Goal: Book appointment/travel/reservation

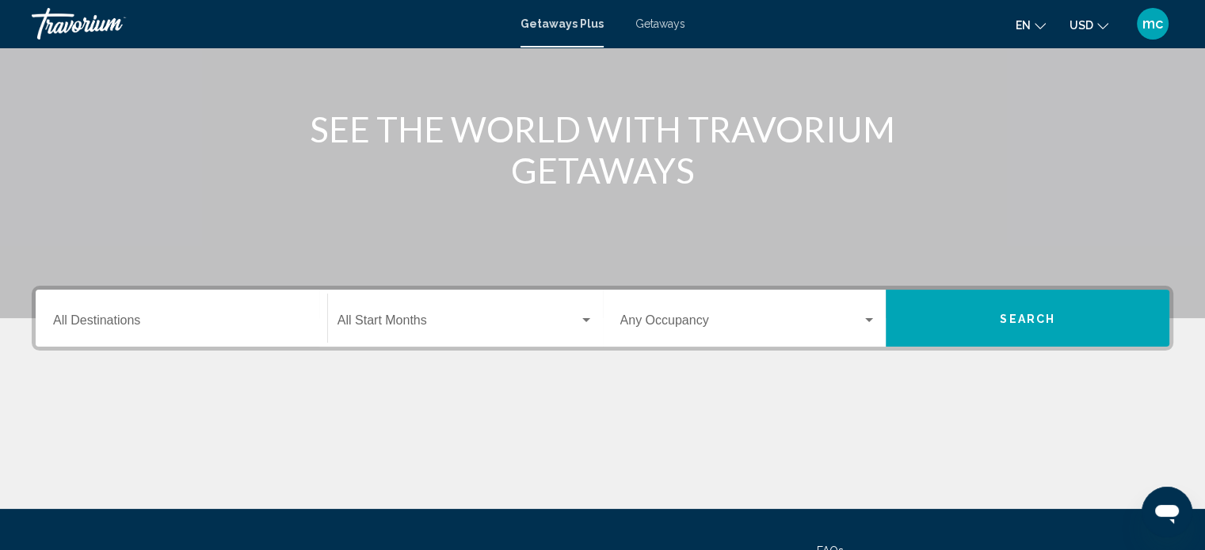
scroll to position [158, 0]
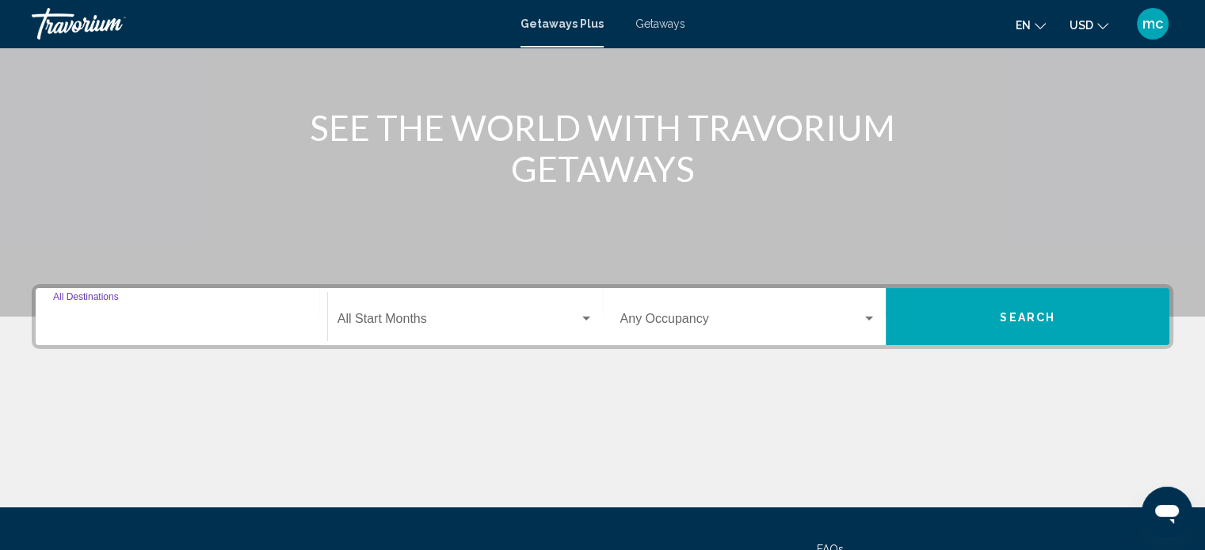
click at [130, 322] on input "Destination All Destinations" at bounding box center [181, 322] width 257 height 14
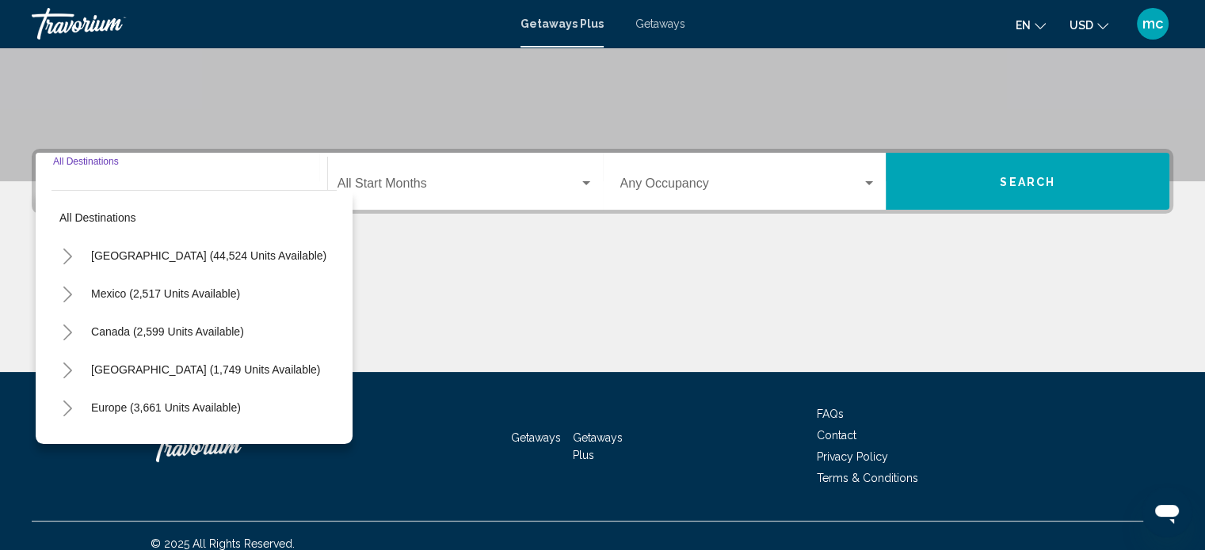
scroll to position [309, 0]
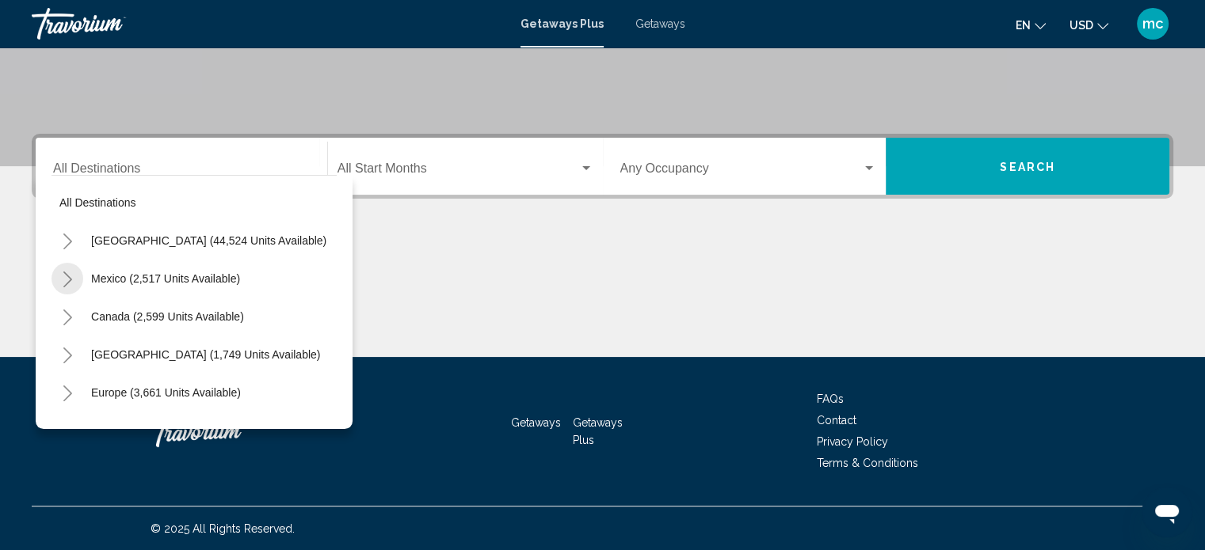
click at [67, 275] on icon "Toggle Mexico (2,517 units available)" at bounding box center [68, 280] width 12 height 16
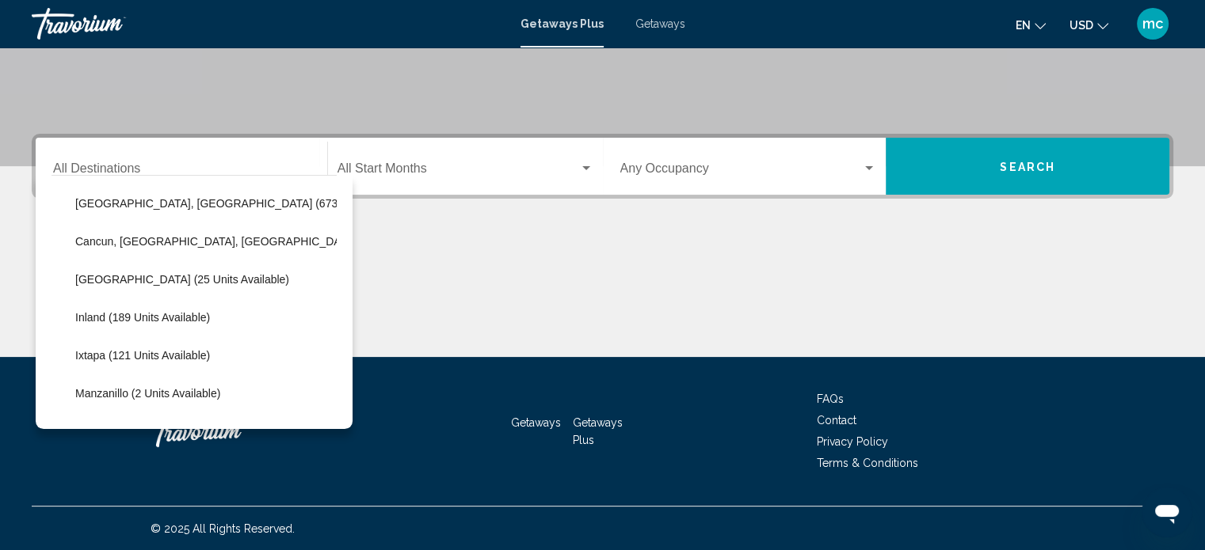
scroll to position [143, 0]
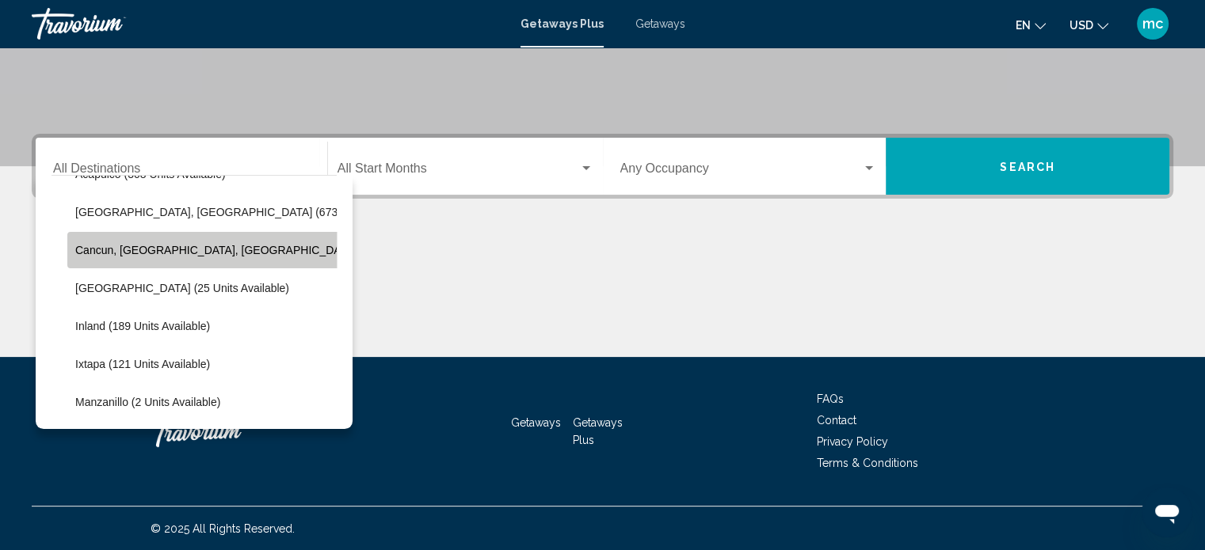
click at [240, 249] on span "Cancun, Cozumel, Riviera Maya (359 units available)" at bounding box center [268, 250] width 386 height 13
type input "**********"
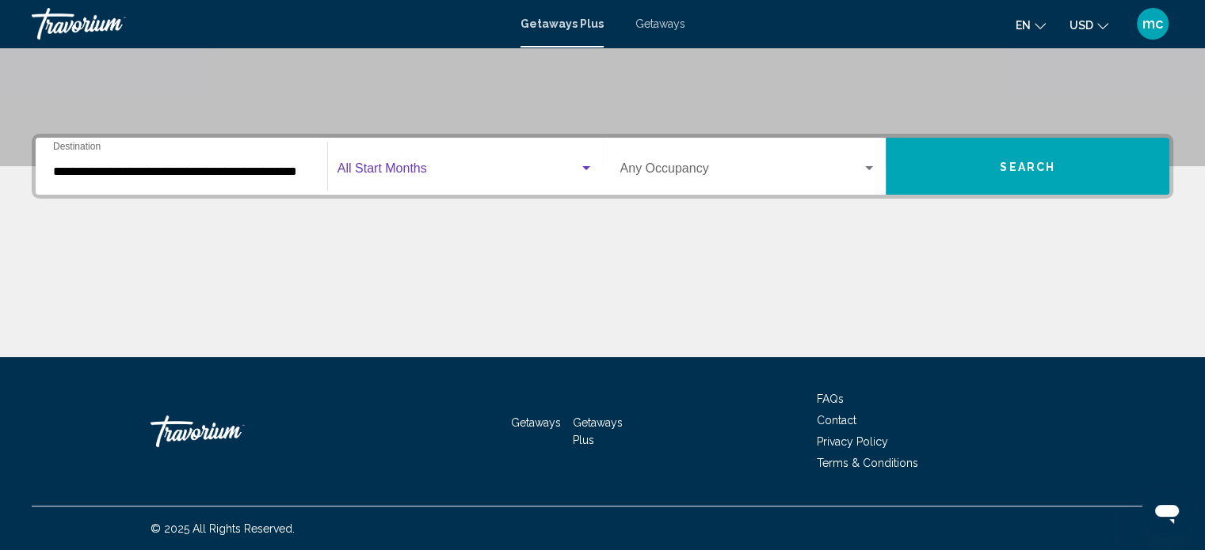
click at [466, 165] on span "Search widget" at bounding box center [458, 172] width 242 height 14
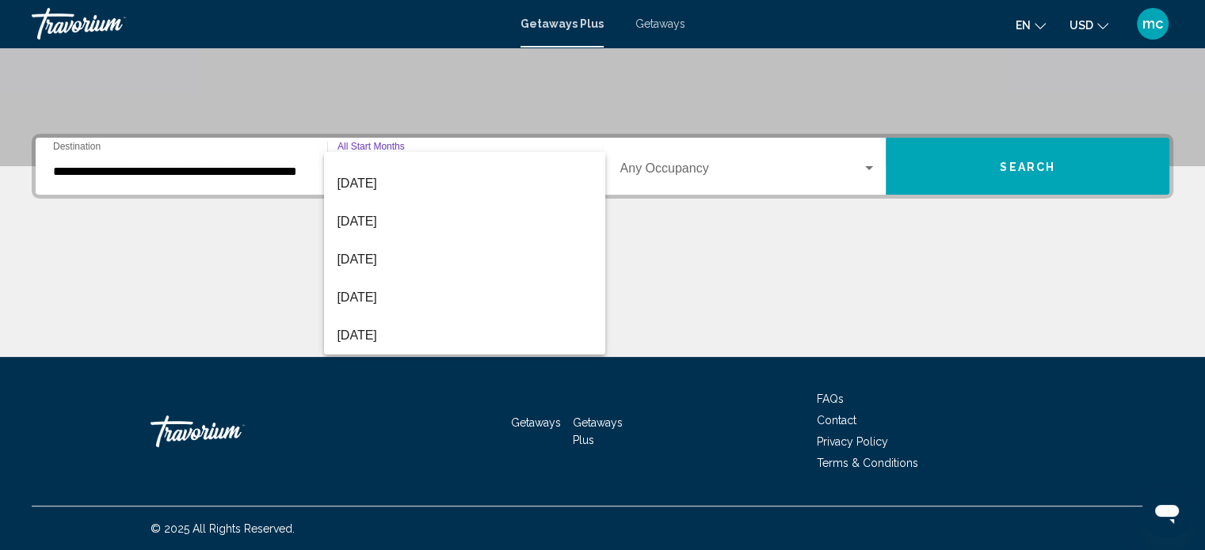
scroll to position [177, 0]
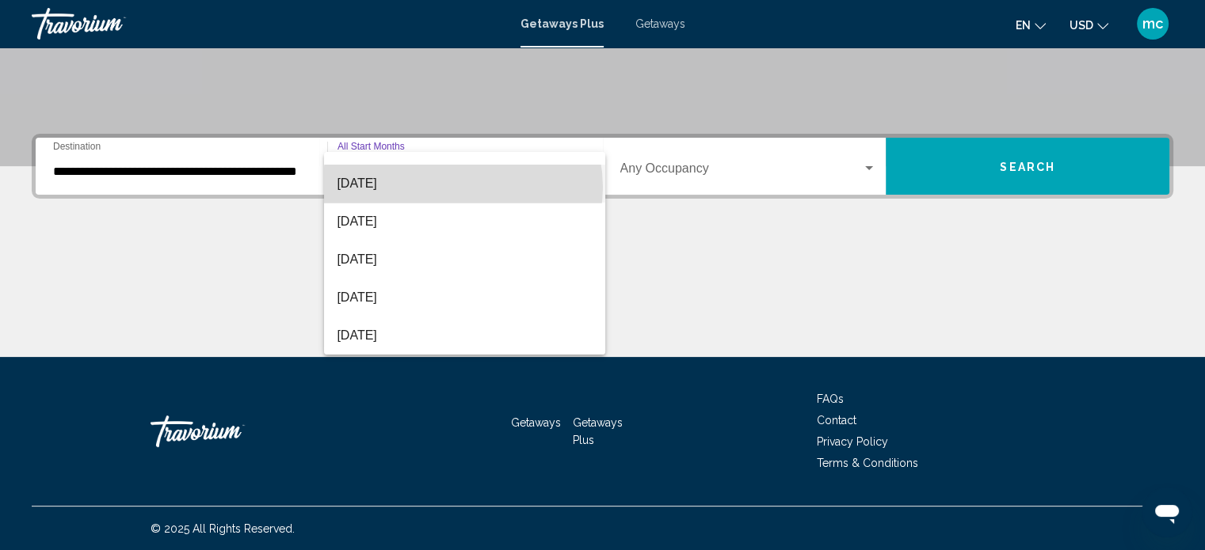
click at [463, 187] on span "[DATE]" at bounding box center [465, 184] width 256 height 38
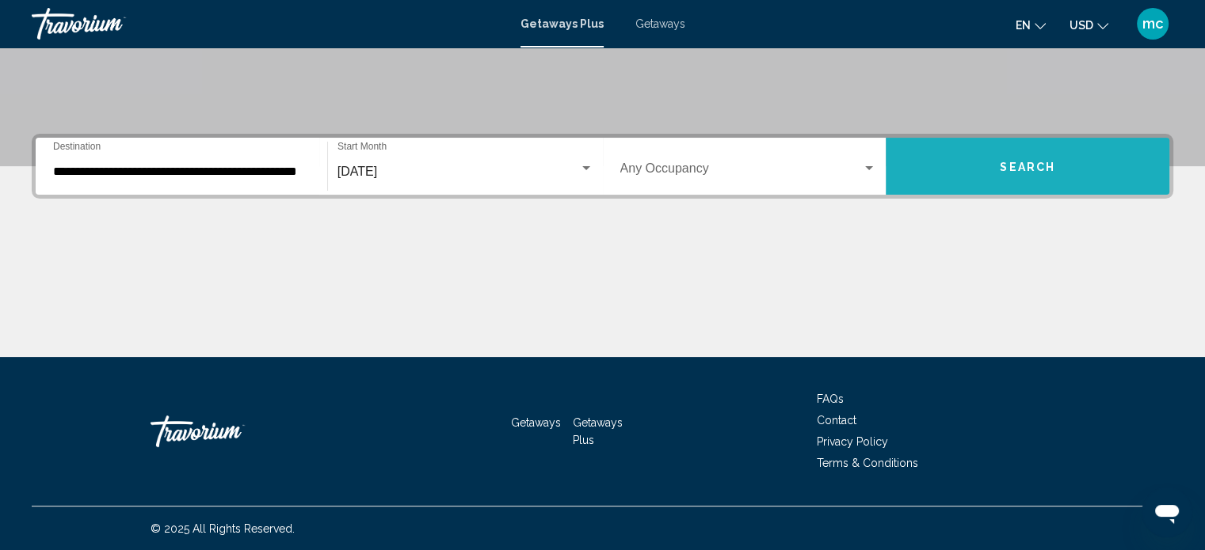
click at [976, 157] on button "Search" at bounding box center [1027, 166] width 284 height 57
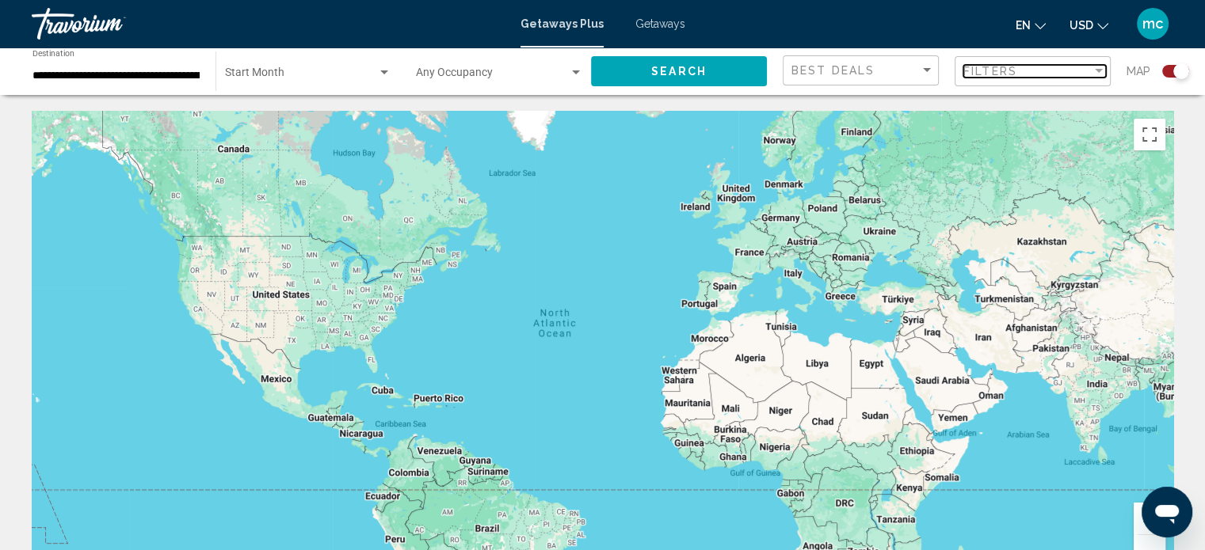
click at [1061, 77] on div "Filters" at bounding box center [1027, 71] width 128 height 13
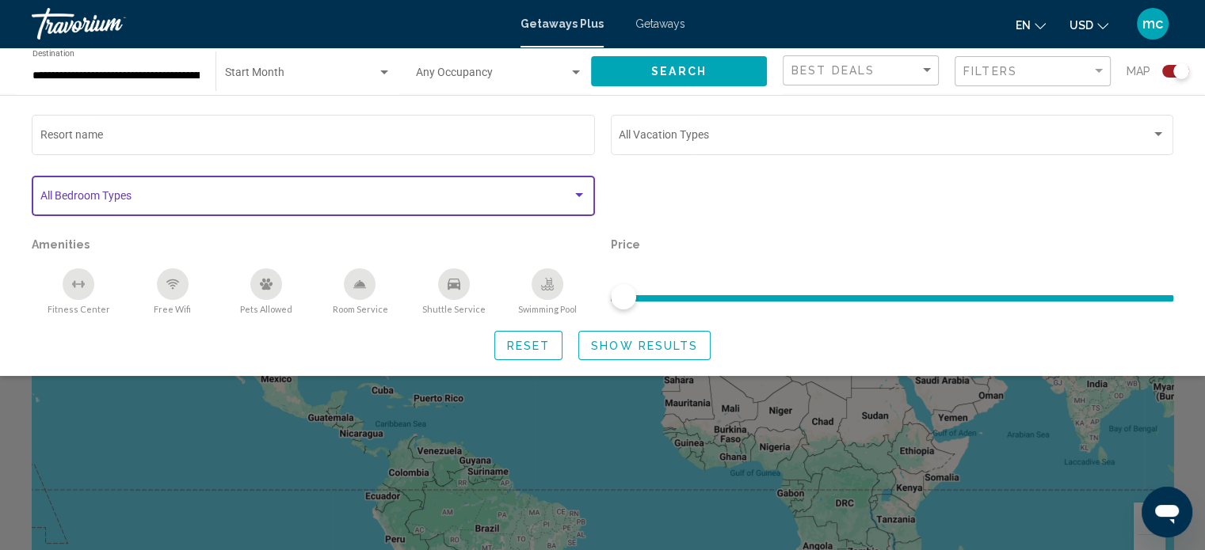
click at [583, 193] on div "Search widget" at bounding box center [579, 195] width 14 height 13
click at [580, 192] on div "Search widget" at bounding box center [579, 195] width 14 height 13
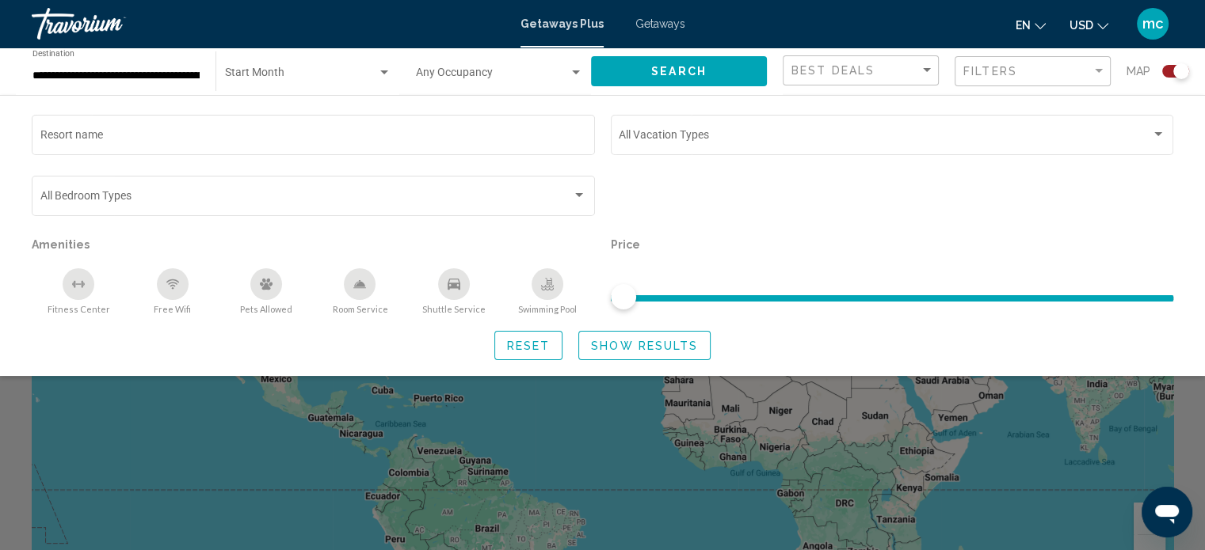
click at [839, 194] on div "Search widget" at bounding box center [892, 203] width 579 height 61
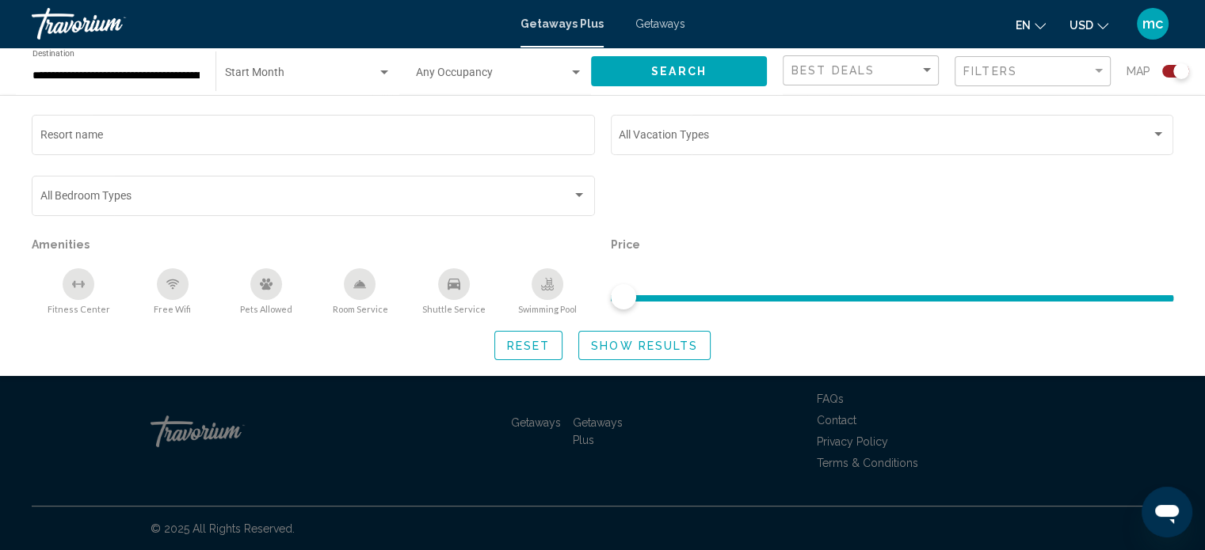
drag, startPoint x: 999, startPoint y: 465, endPoint x: 973, endPoint y: 485, distance: 33.3
click at [973, 485] on div "Search widget" at bounding box center [602, 394] width 1205 height 313
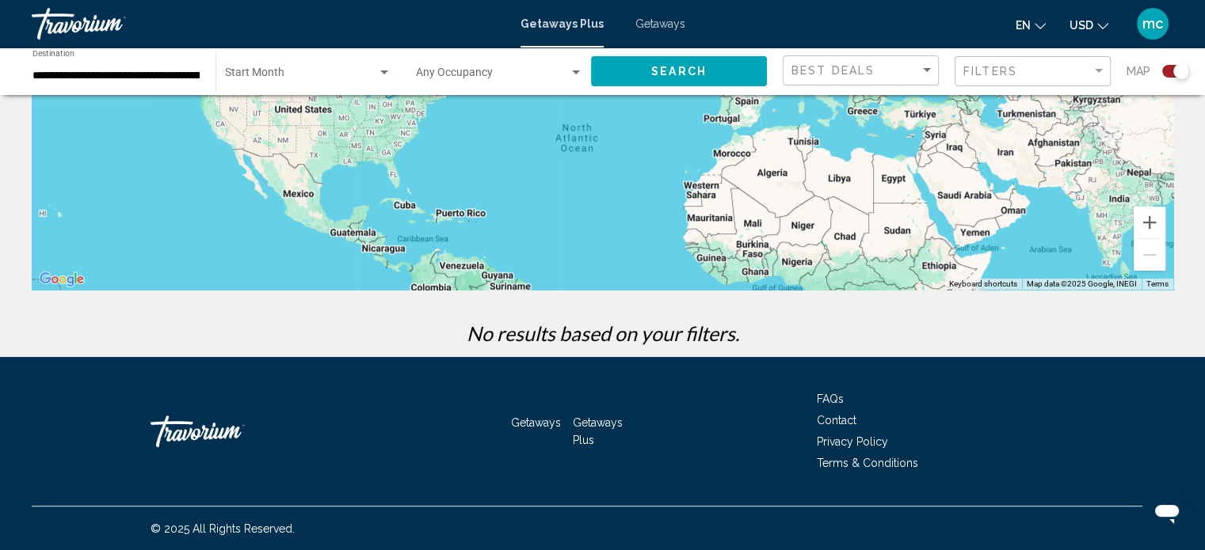
drag, startPoint x: 498, startPoint y: 176, endPoint x: 535, endPoint y: 310, distance: 138.9
click at [535, 310] on div "← Move left → Move right ↑ Move up ↓ Move down + Zoom in - Zoom out Home Jump l…" at bounding box center [602, 86] width 1205 height 542
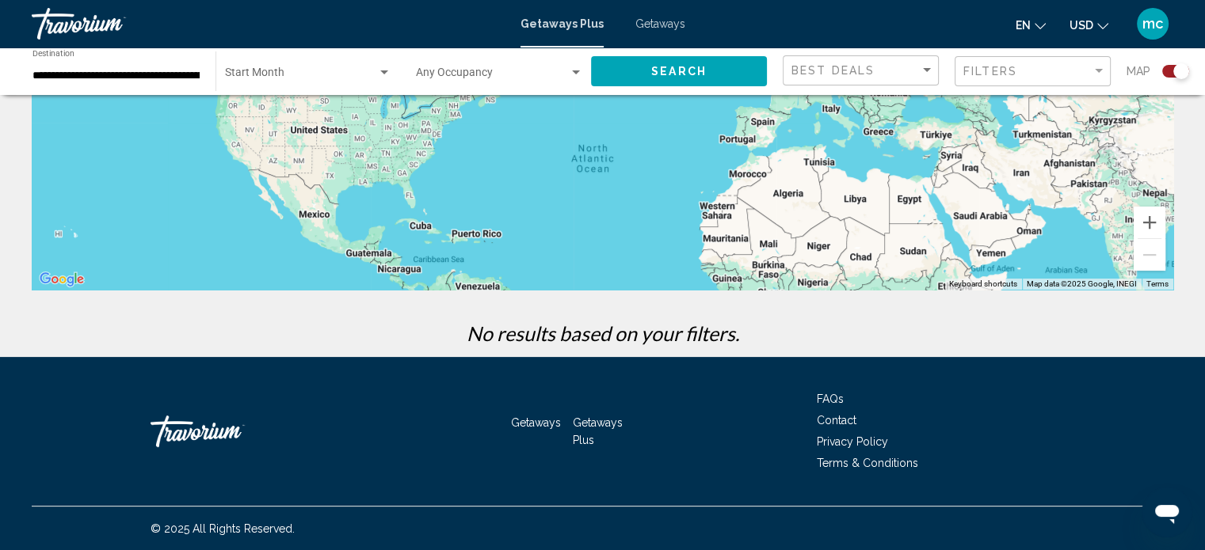
click at [374, 235] on div "Main content" at bounding box center [602, 52] width 1141 height 475
click at [324, 236] on div "Main content" at bounding box center [602, 52] width 1141 height 475
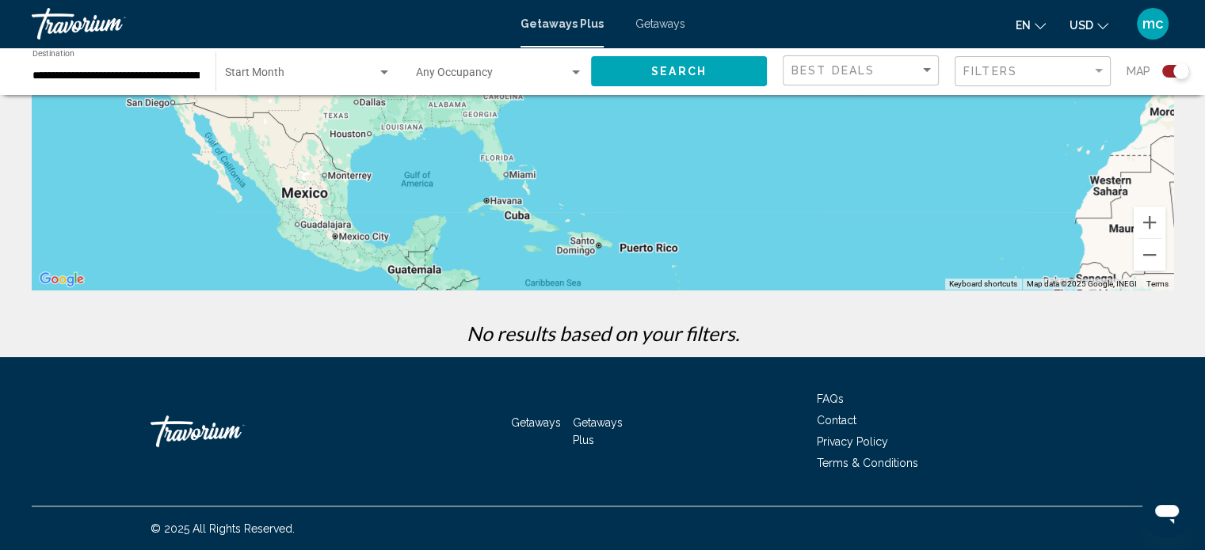
click at [411, 238] on div "Main content" at bounding box center [602, 52] width 1141 height 475
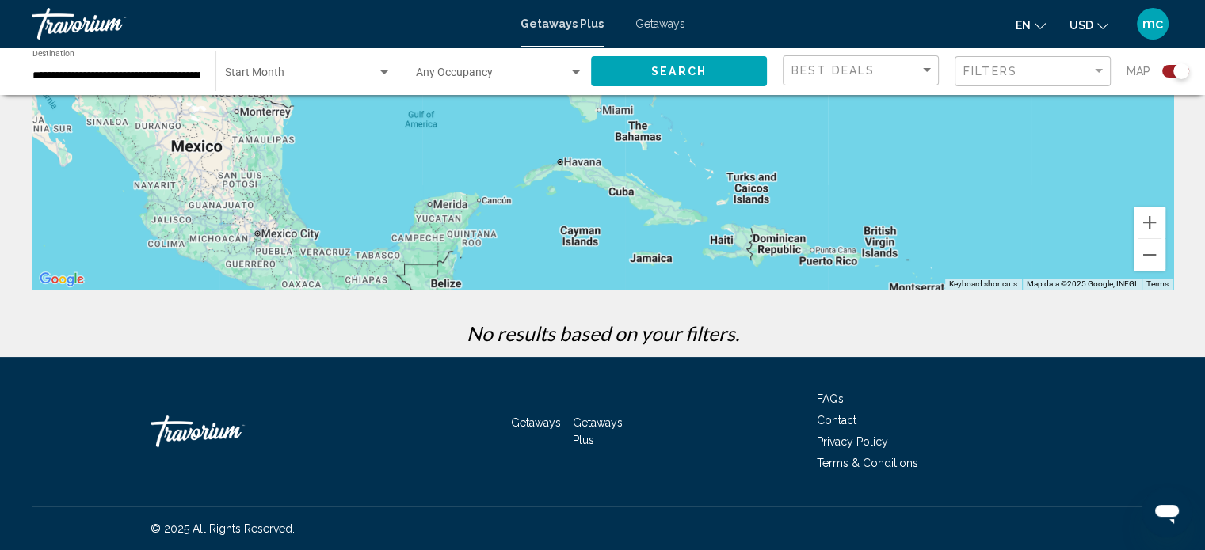
click at [485, 205] on div "Main content" at bounding box center [602, 52] width 1141 height 475
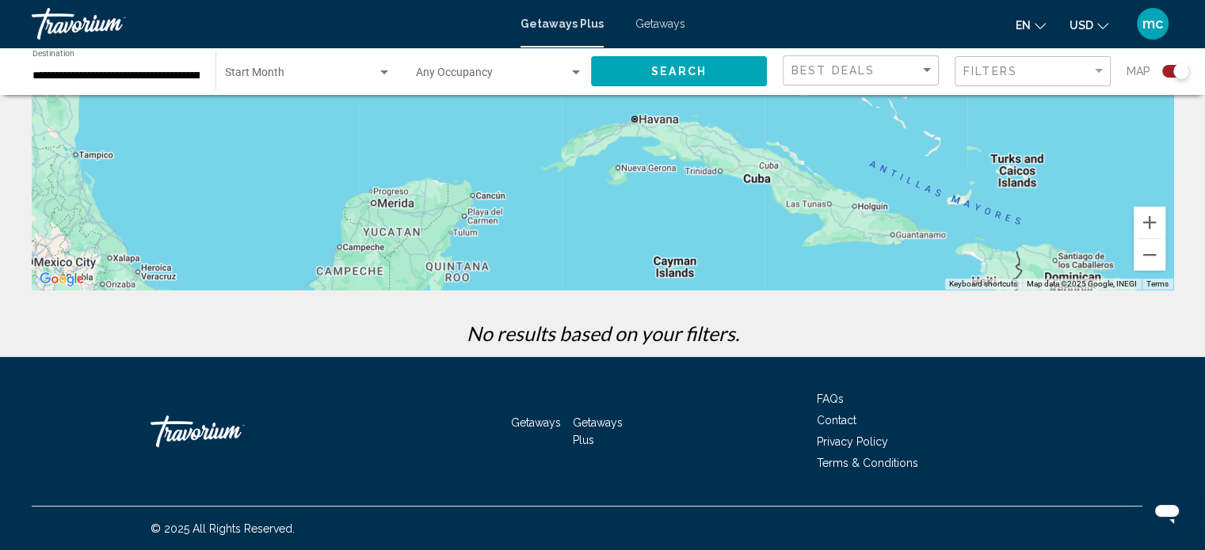
click at [468, 217] on div "Main content" at bounding box center [602, 52] width 1141 height 475
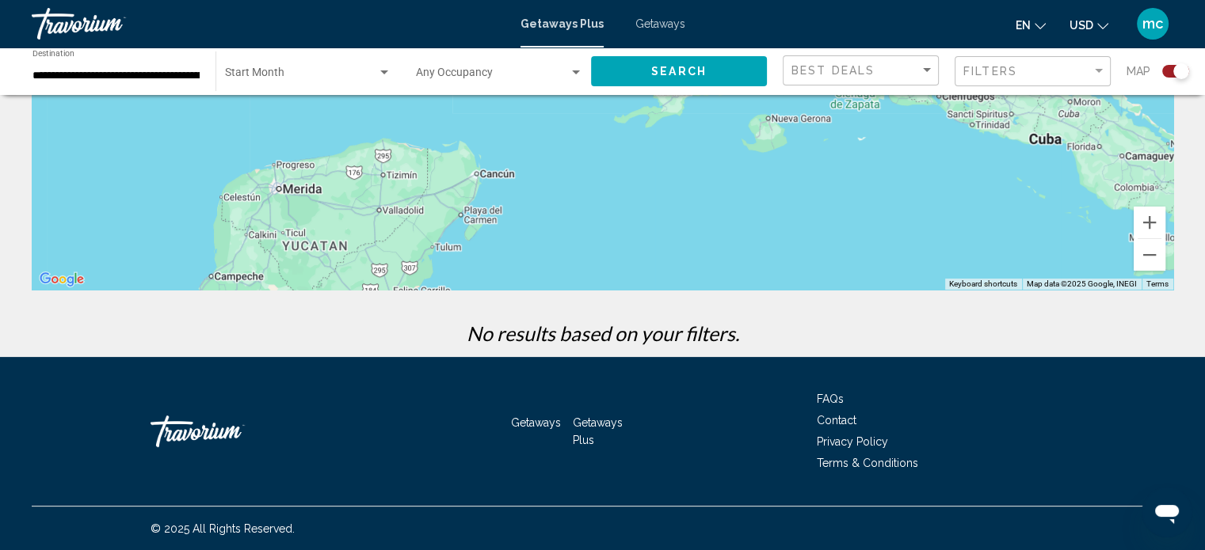
click at [475, 217] on div "Main content" at bounding box center [602, 52] width 1141 height 475
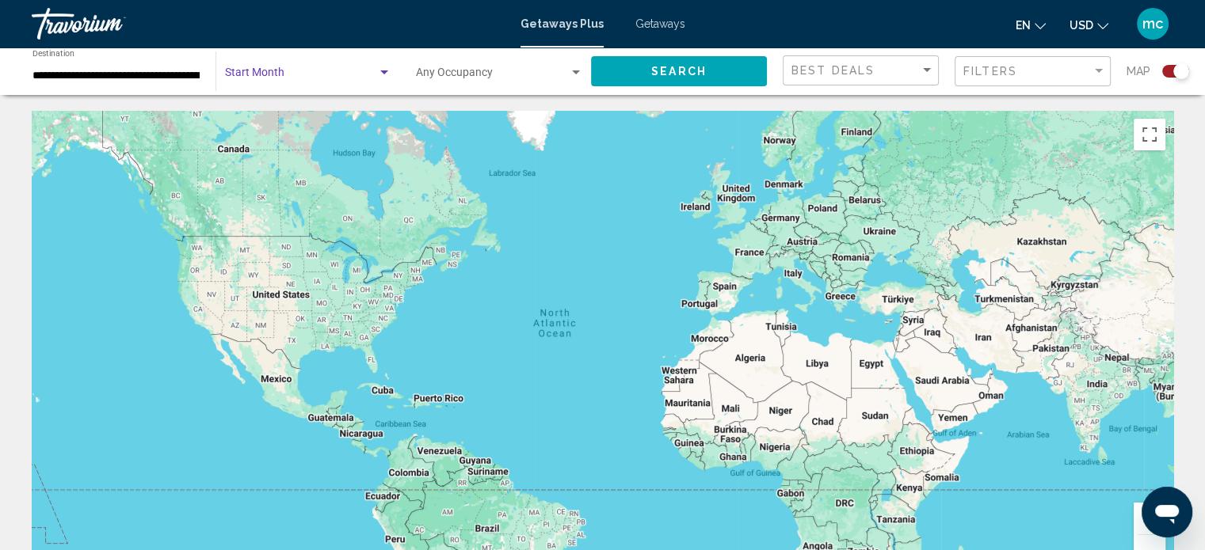
click at [333, 74] on span "Search widget" at bounding box center [301, 76] width 152 height 13
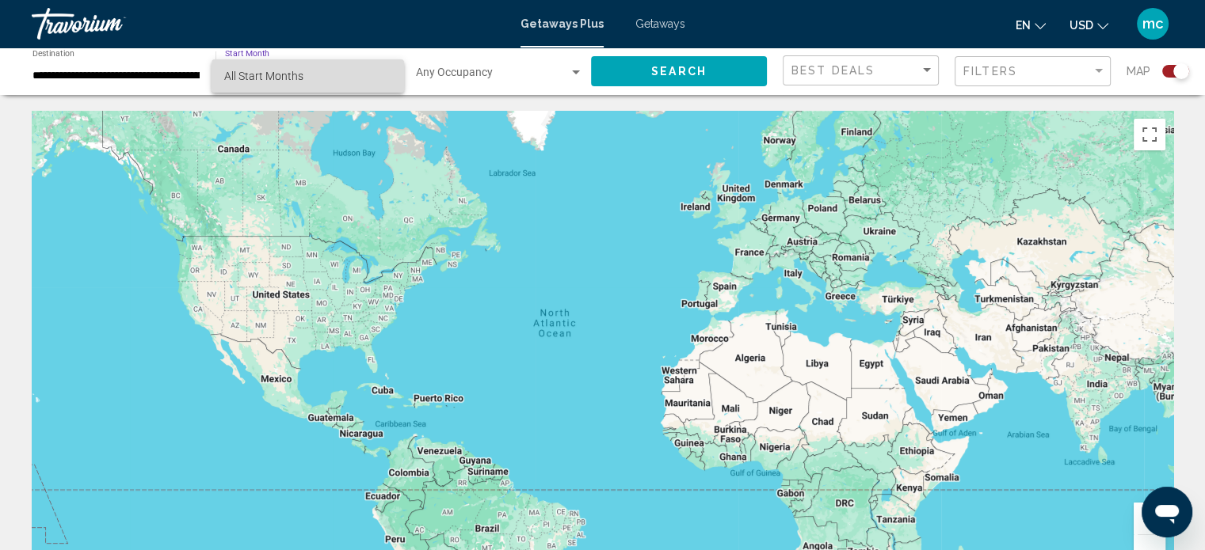
click at [348, 78] on span "All Start Months" at bounding box center [307, 75] width 166 height 33
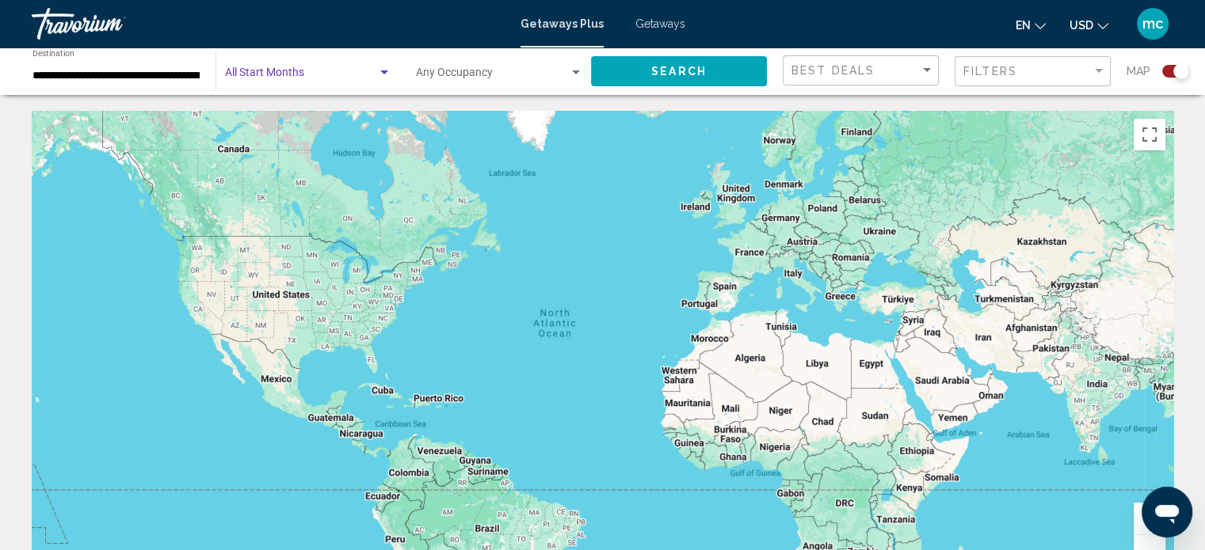
click at [387, 75] on div "Search widget" at bounding box center [384, 73] width 14 height 13
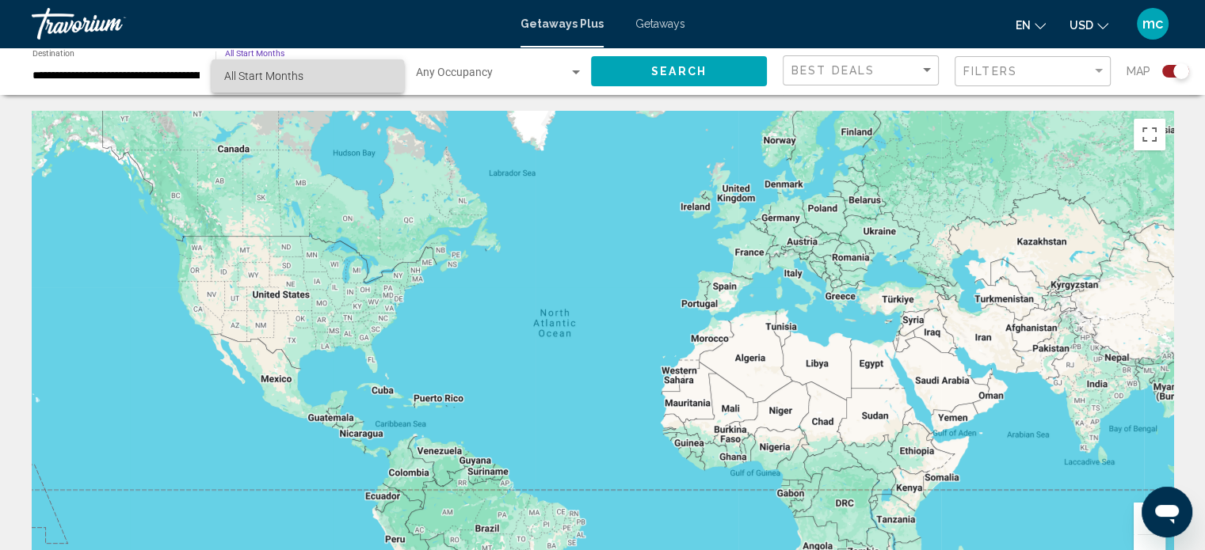
click at [387, 75] on span "All Start Months" at bounding box center [307, 75] width 166 height 33
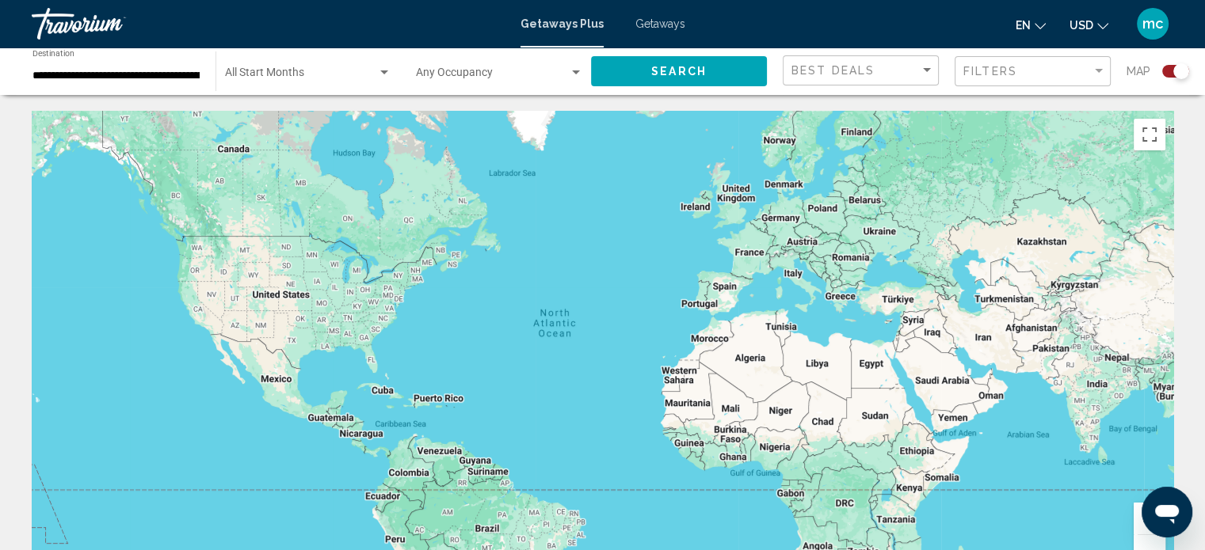
drag, startPoint x: 1159, startPoint y: 76, endPoint x: 1166, endPoint y: 70, distance: 8.4
click at [1166, 70] on div "Search widget" at bounding box center [1169, 71] width 39 height 13
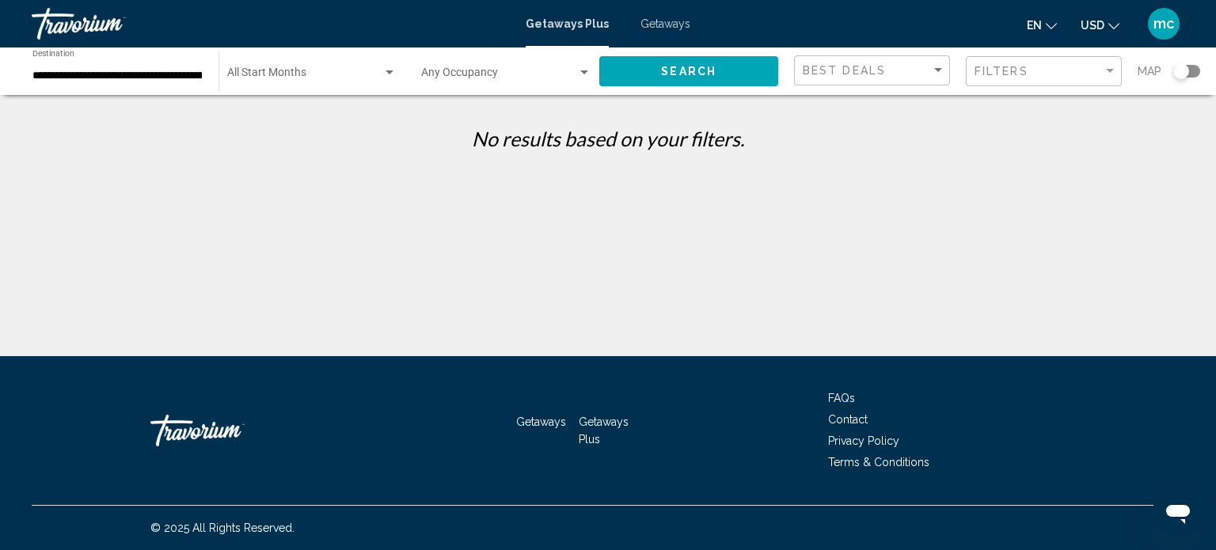
click at [1166, 70] on div "Search widget" at bounding box center [1181, 71] width 39 height 13
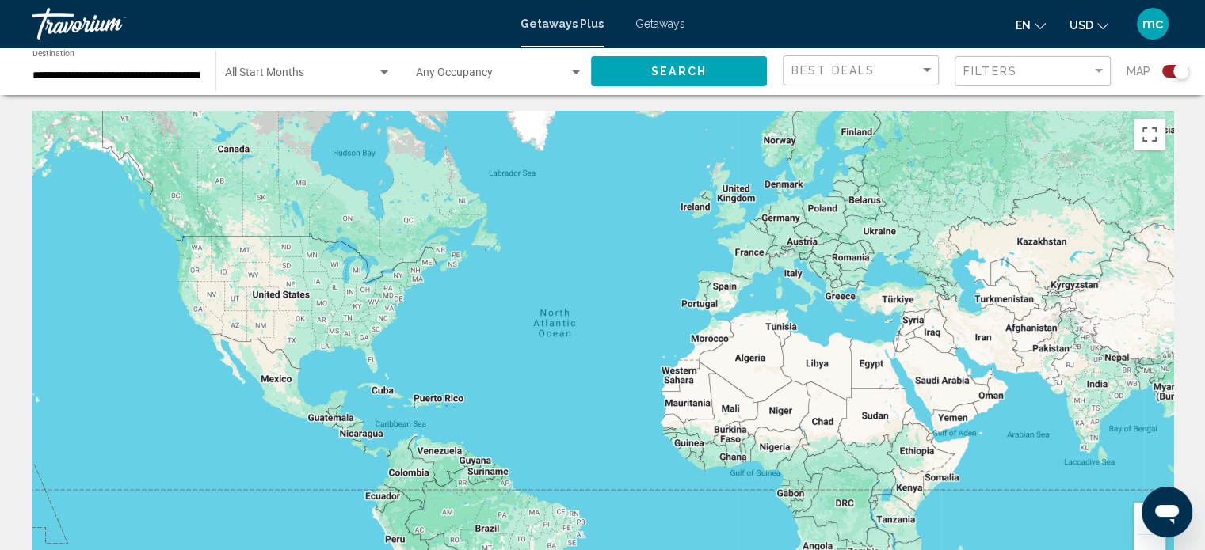
click at [1166, 70] on div "Search widget" at bounding box center [1175, 71] width 27 height 13
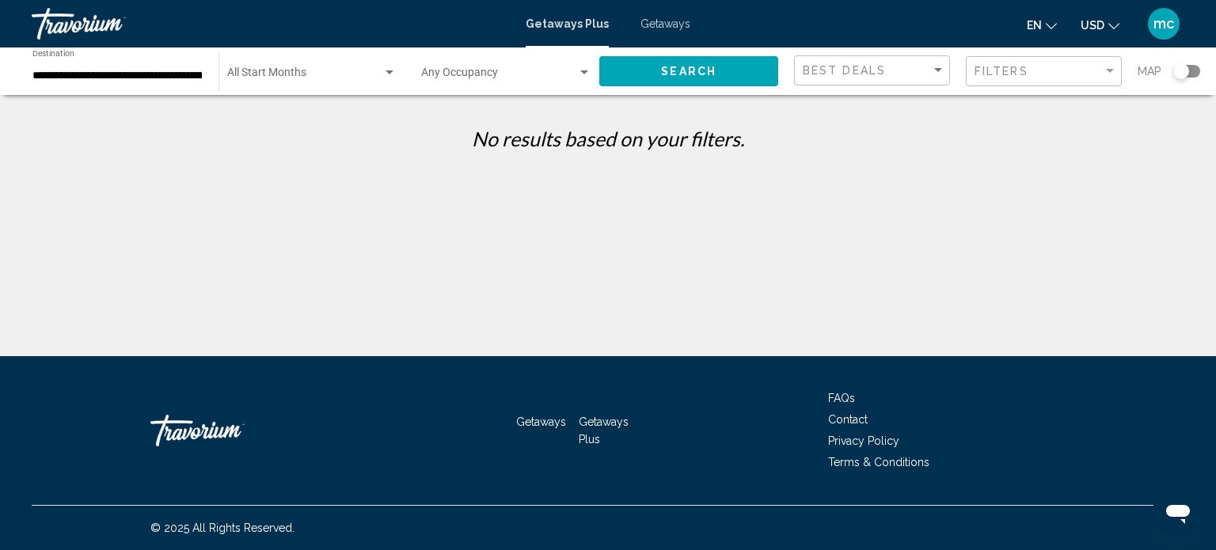
click at [653, 26] on span "Getaways" at bounding box center [666, 23] width 50 height 13
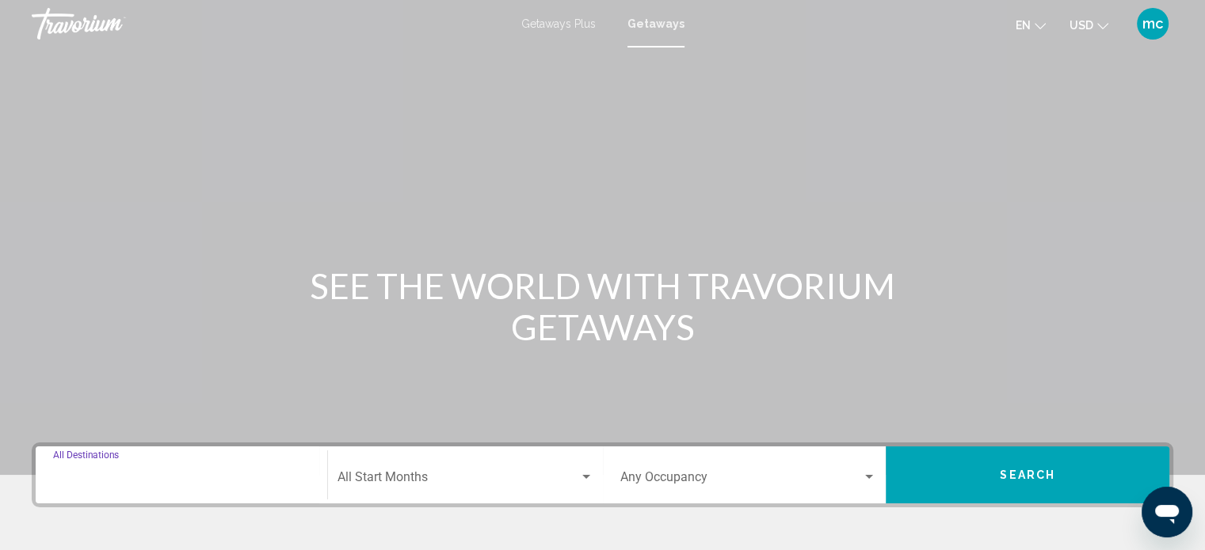
click at [239, 478] on input "Destination All Destinations" at bounding box center [181, 481] width 257 height 14
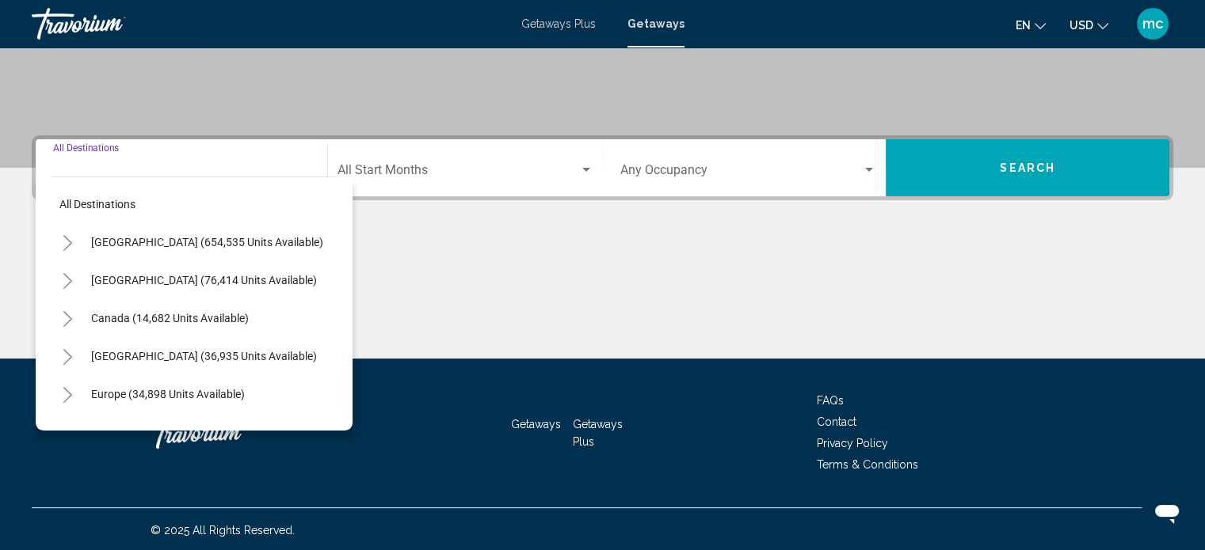
scroll to position [309, 0]
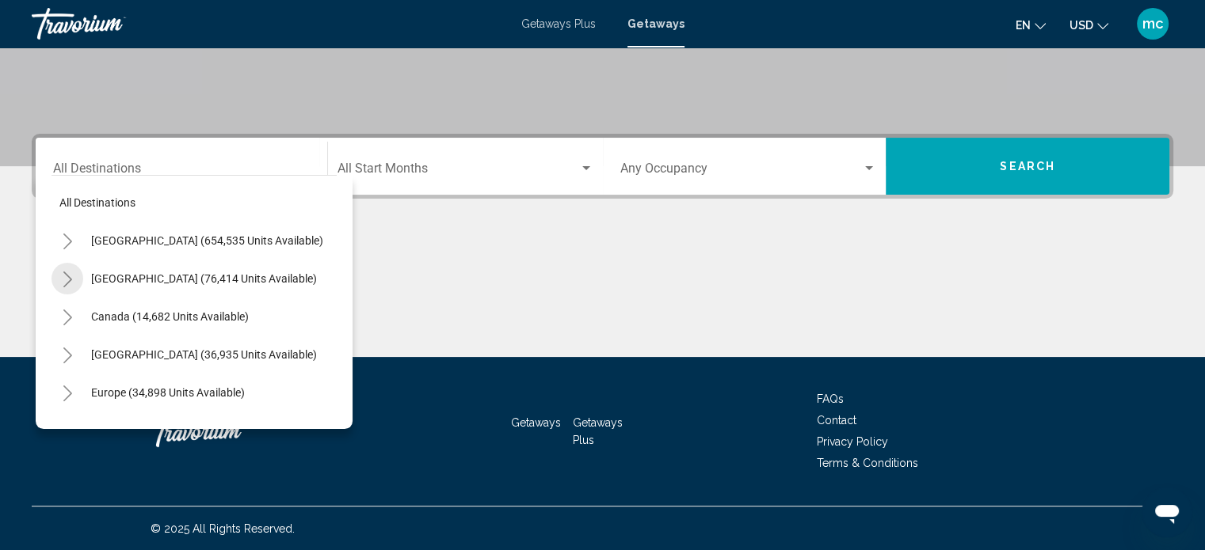
click at [67, 277] on icon "Toggle Mexico (76,414 units available)" at bounding box center [68, 280] width 12 height 16
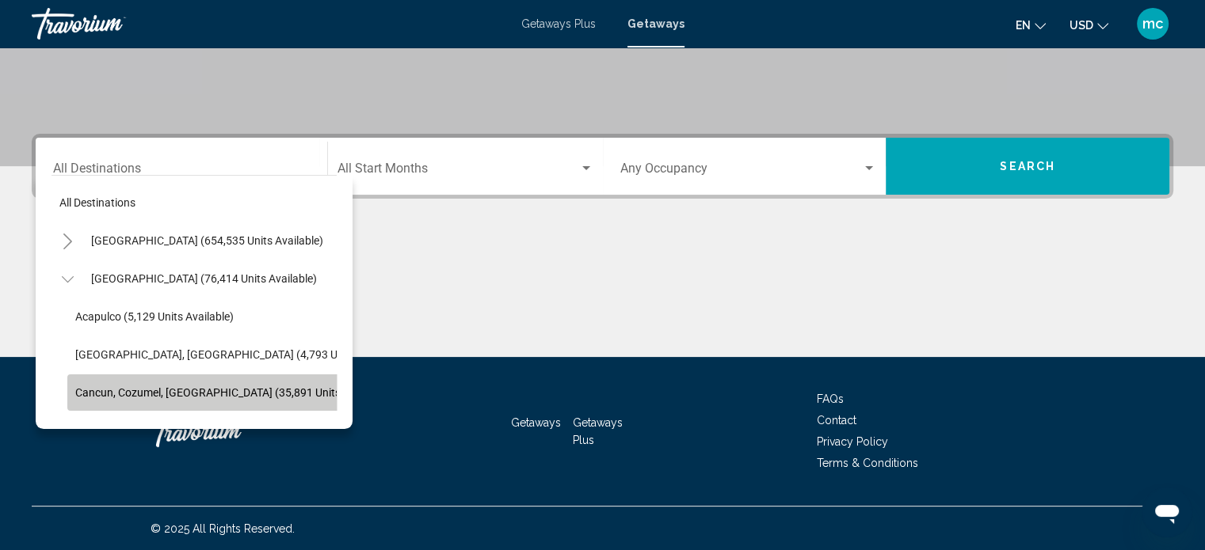
click at [166, 392] on span "Cancun, Cozumel, [GEOGRAPHIC_DATA] (35,891 units available)" at bounding box center [233, 392] width 316 height 13
type input "**********"
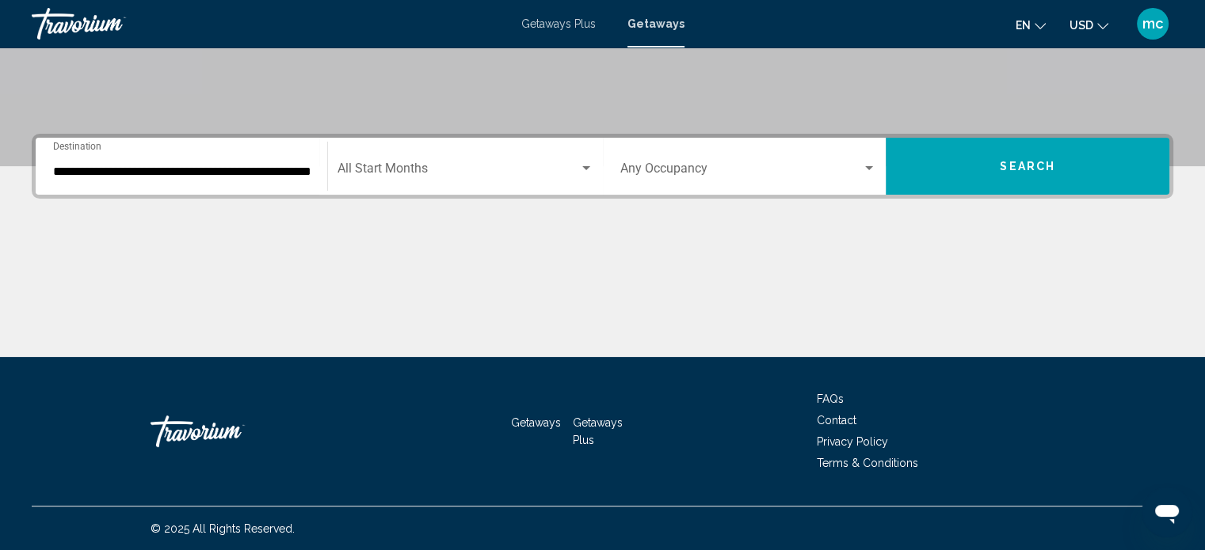
click at [515, 158] on div "Start Month All Start Months" at bounding box center [465, 167] width 256 height 50
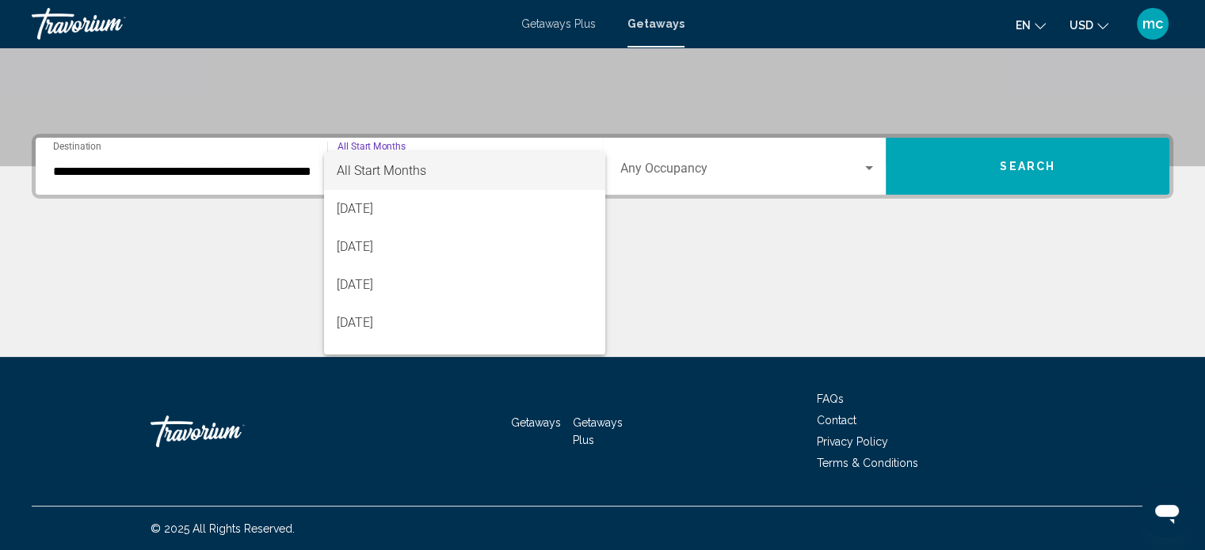
scroll to position [177, 0]
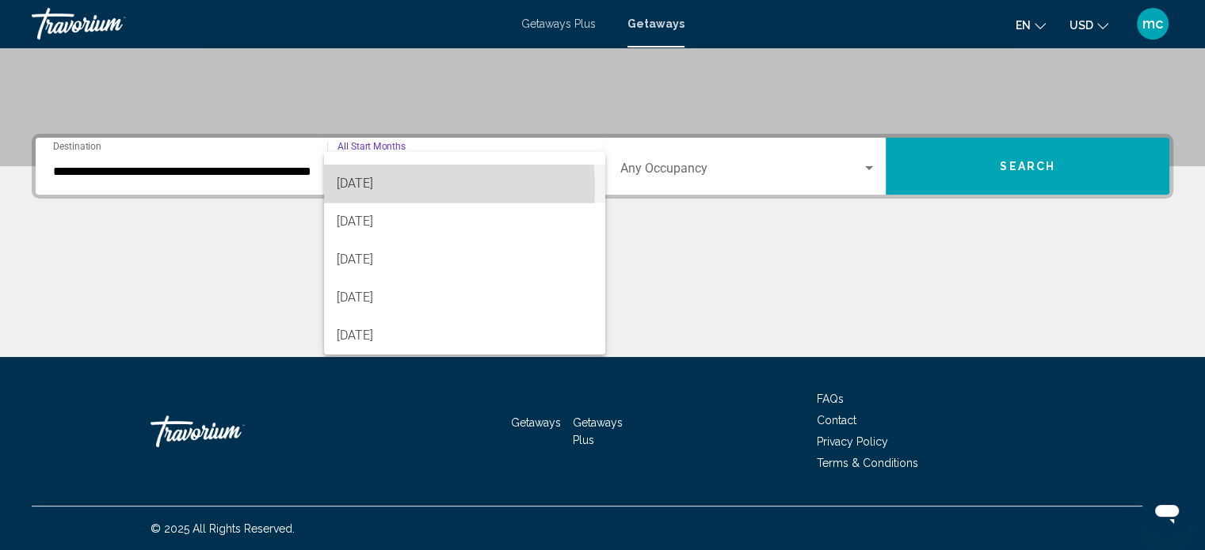
click at [386, 188] on span "[DATE]" at bounding box center [465, 184] width 256 height 38
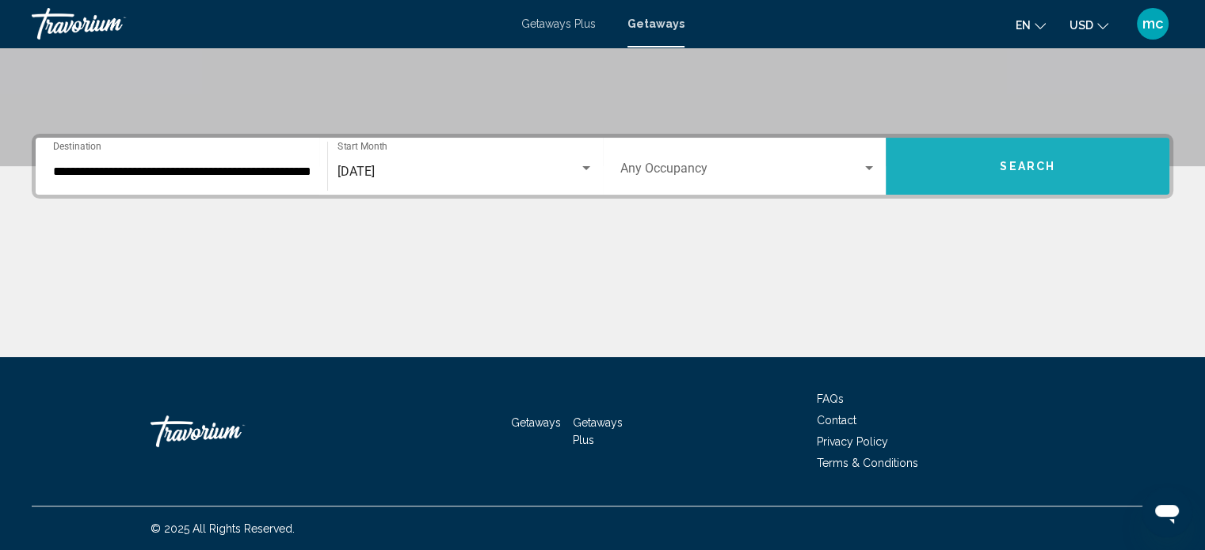
click at [1039, 162] on span "Search" at bounding box center [1026, 167] width 55 height 13
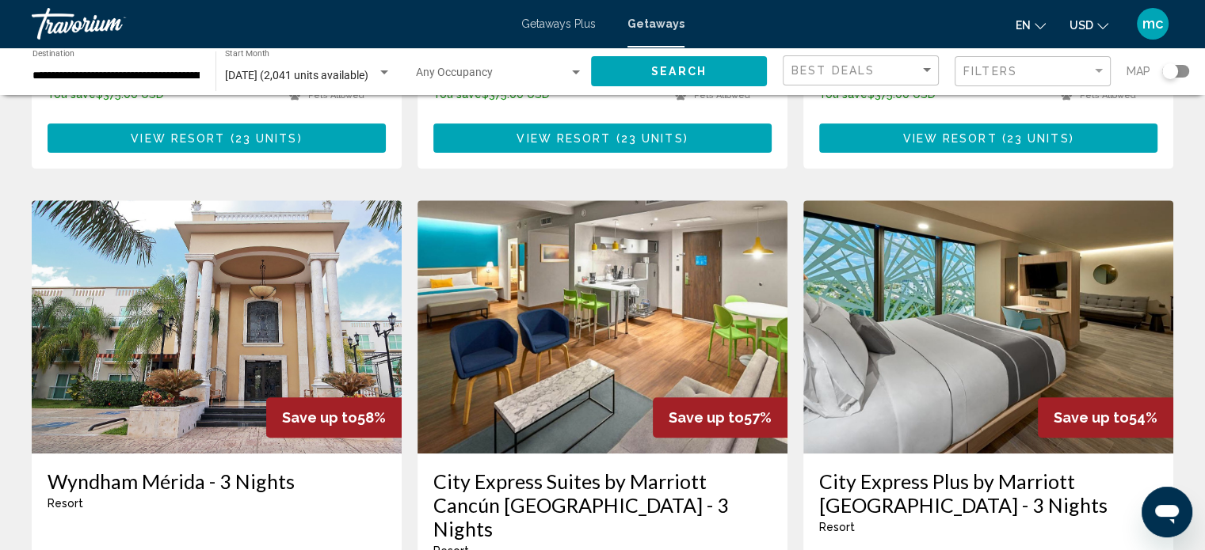
scroll to position [539, 0]
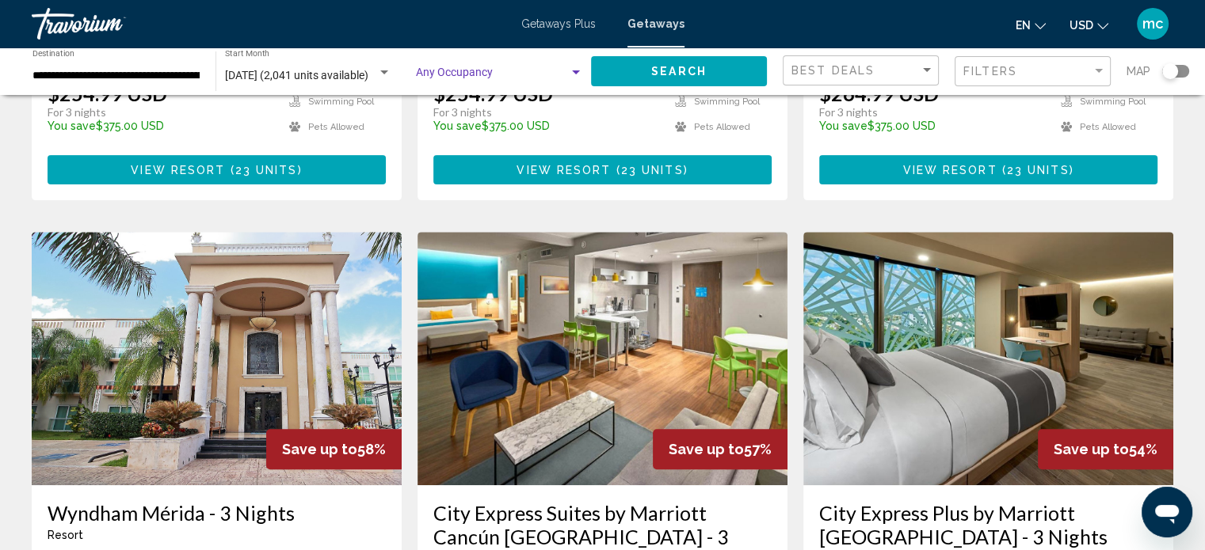
click at [569, 74] on div "Search widget" at bounding box center [576, 73] width 14 height 13
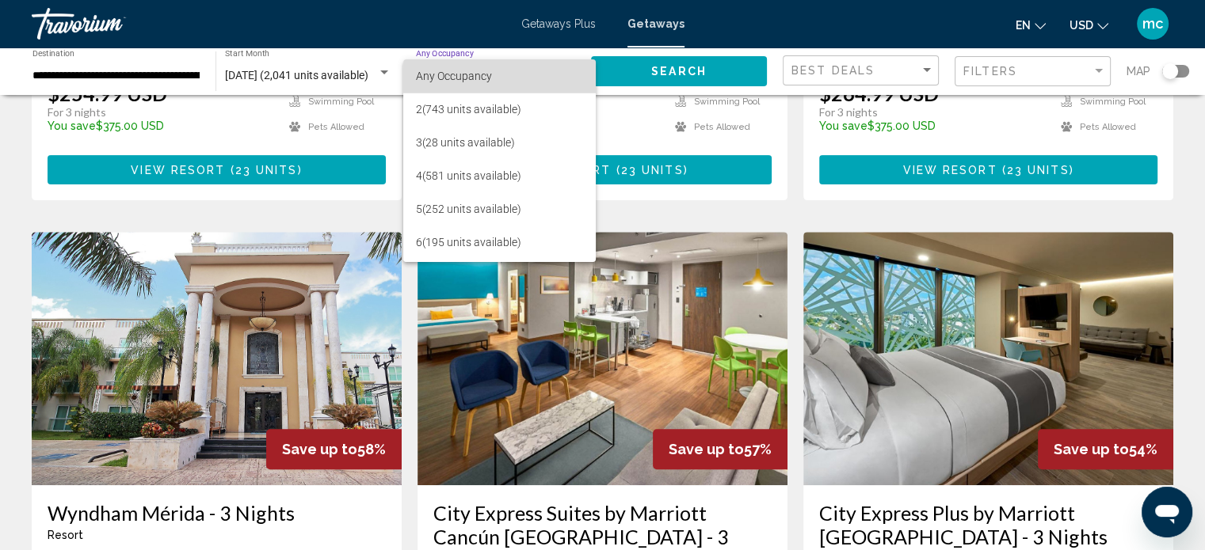
click at [568, 74] on span "Any Occupancy" at bounding box center [499, 75] width 167 height 33
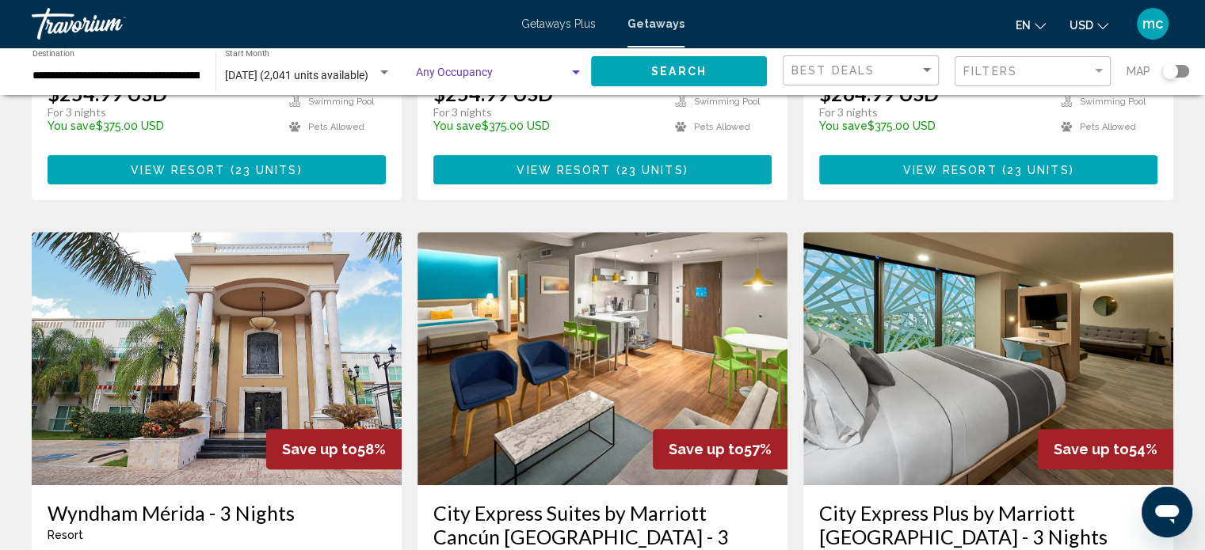
click at [570, 72] on div "Search widget" at bounding box center [576, 73] width 14 height 13
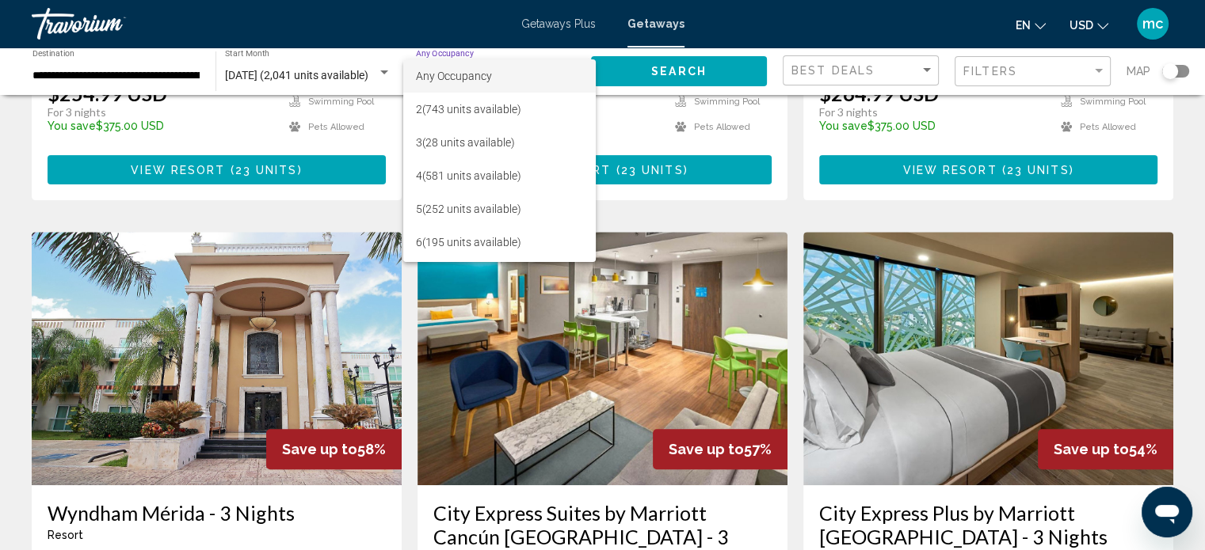
click at [1012, 74] on div at bounding box center [602, 275] width 1205 height 550
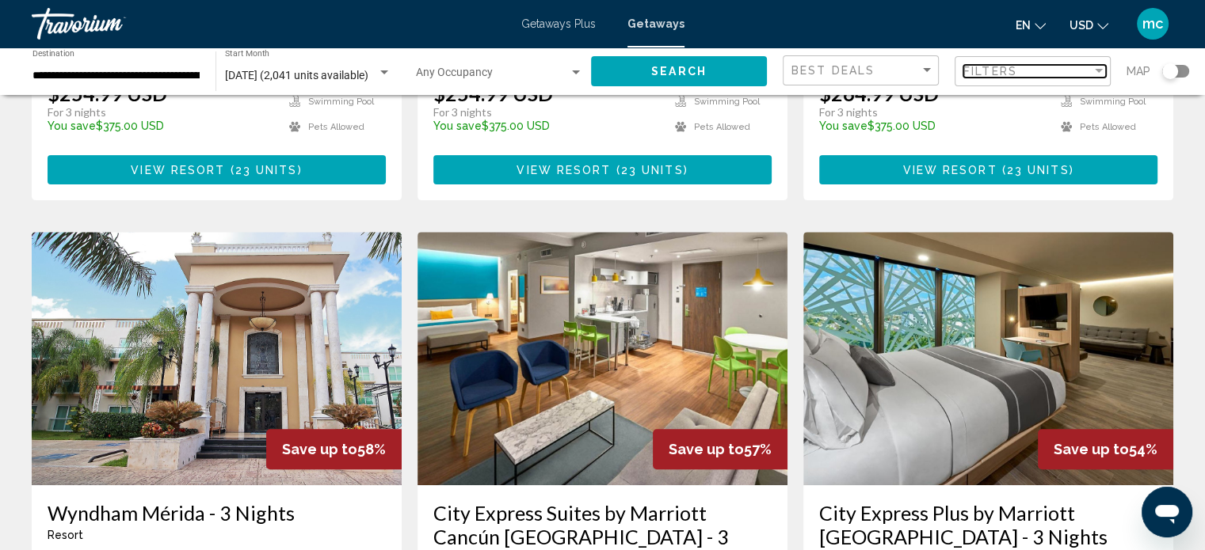
click at [1012, 74] on span "Filters" at bounding box center [990, 71] width 54 height 13
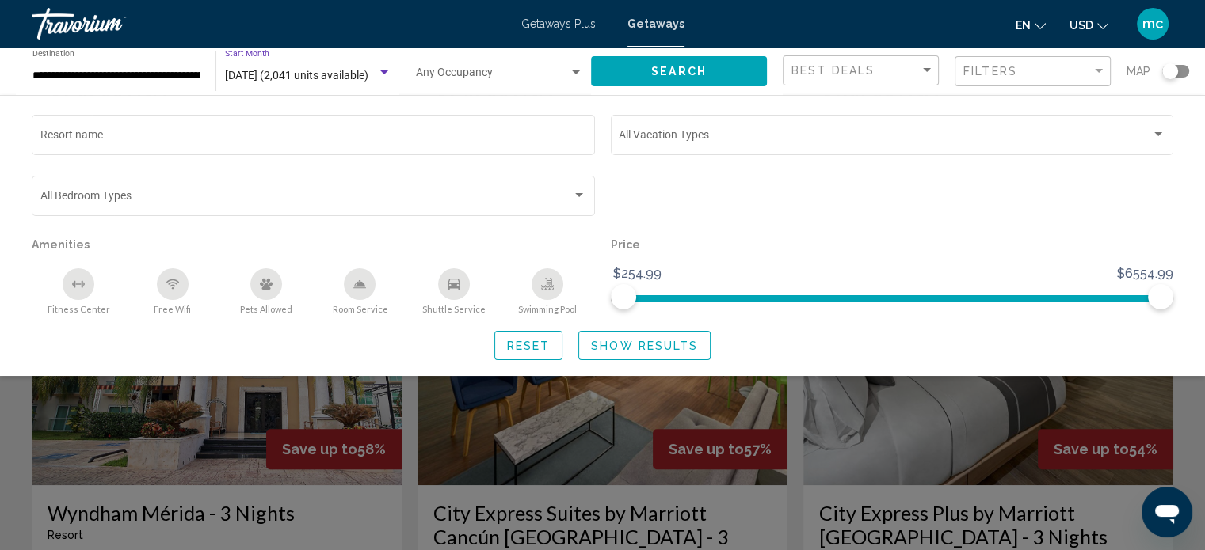
click at [386, 69] on div "Search widget" at bounding box center [384, 73] width 14 height 13
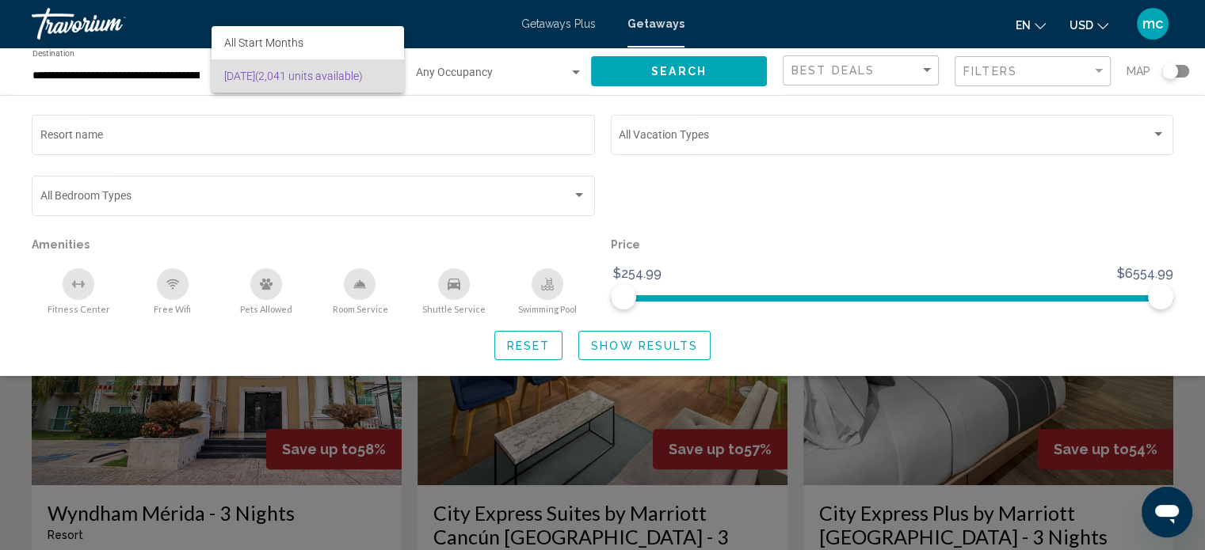
click at [386, 69] on span "[DATE] (2,041 units available)" at bounding box center [307, 75] width 166 height 33
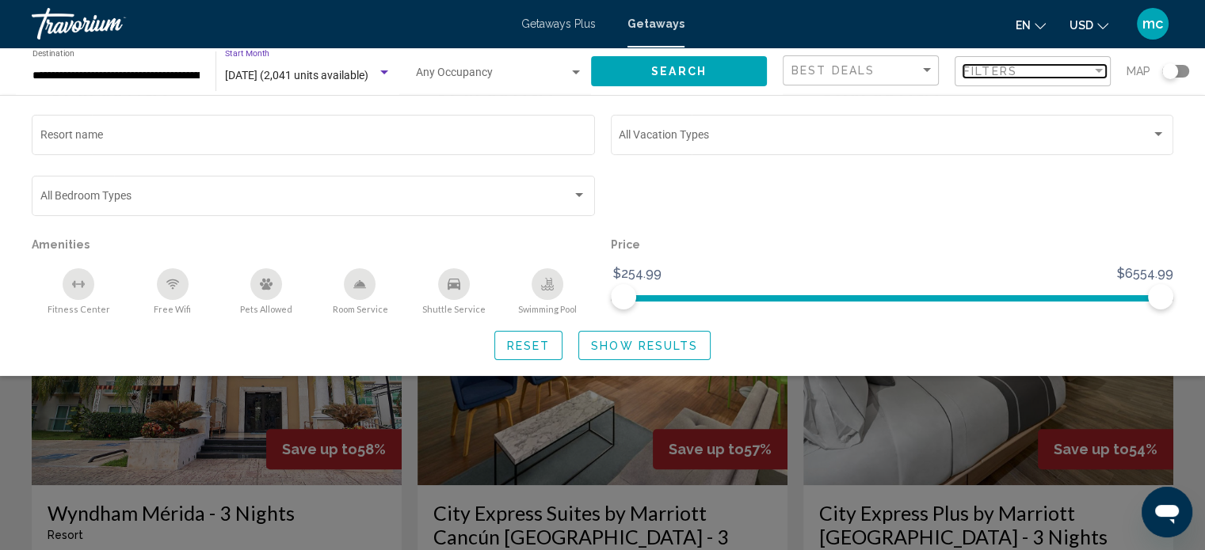
click at [1008, 73] on span "Filters" at bounding box center [990, 71] width 54 height 13
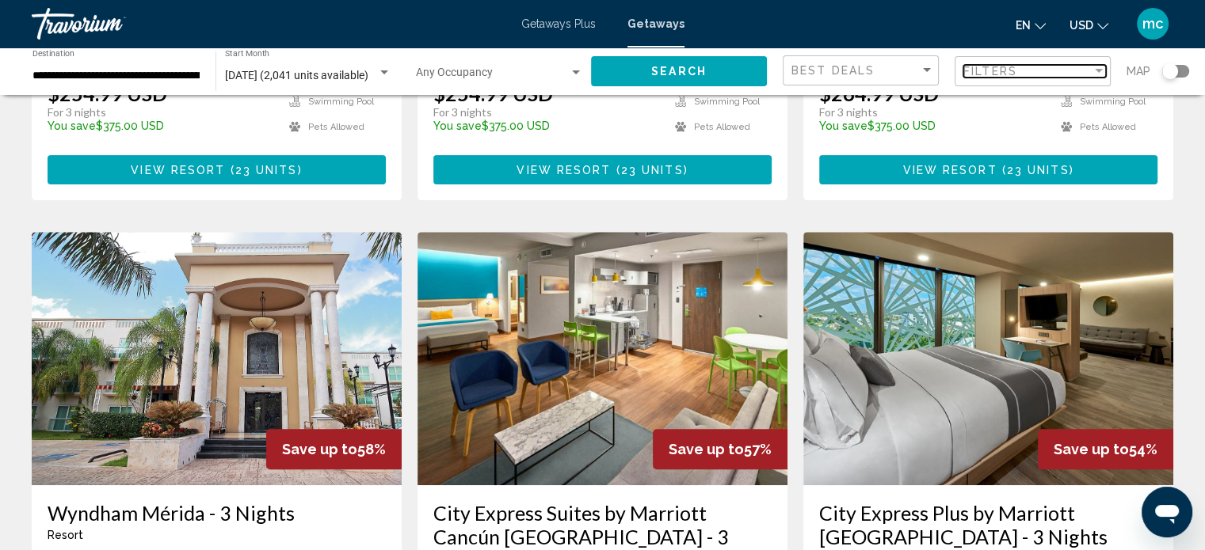
click at [1008, 73] on span "Filters" at bounding box center [990, 71] width 54 height 13
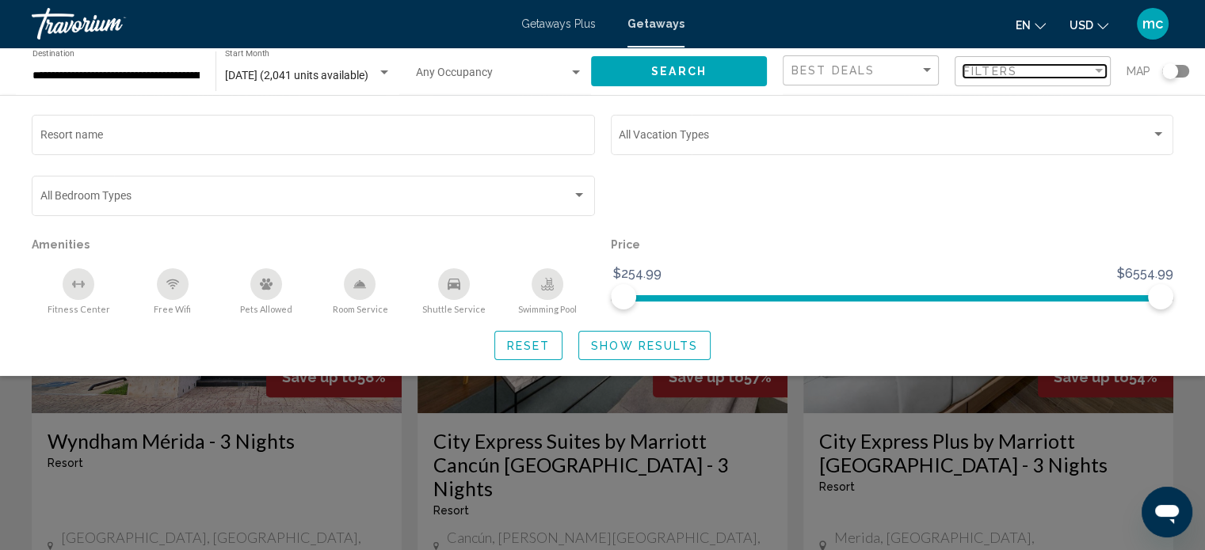
scroll to position [607, 0]
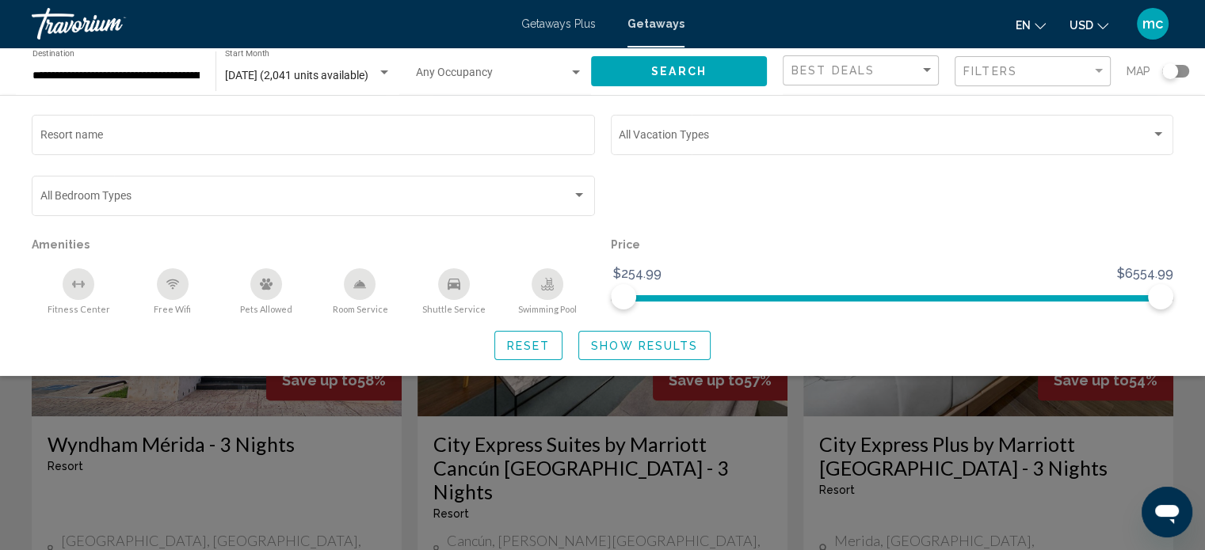
click at [1189, 445] on div "Search widget" at bounding box center [602, 394] width 1205 height 313
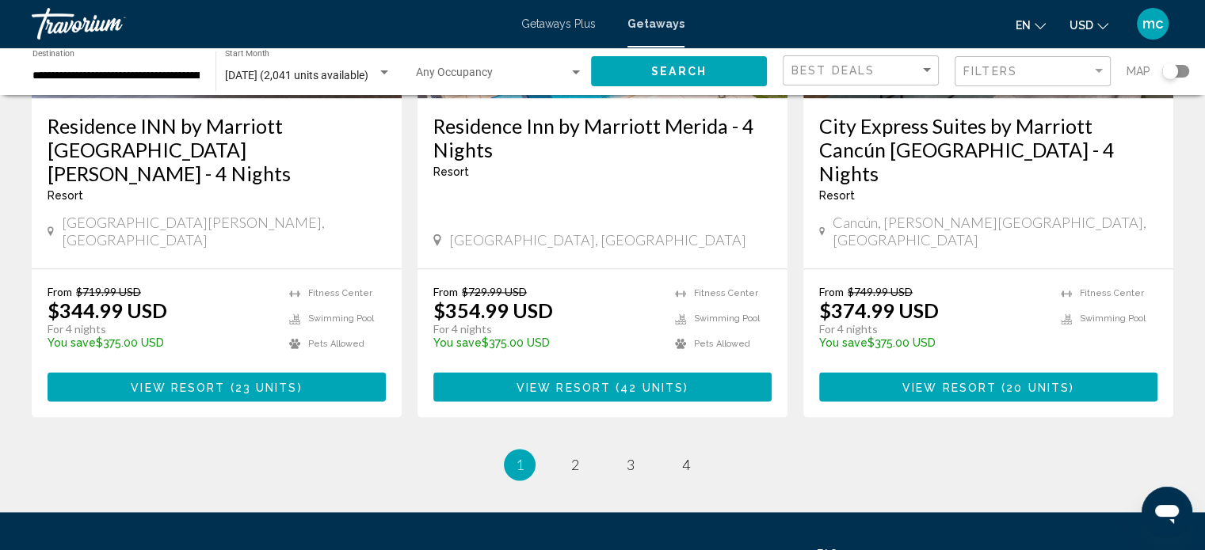
scroll to position [2123, 0]
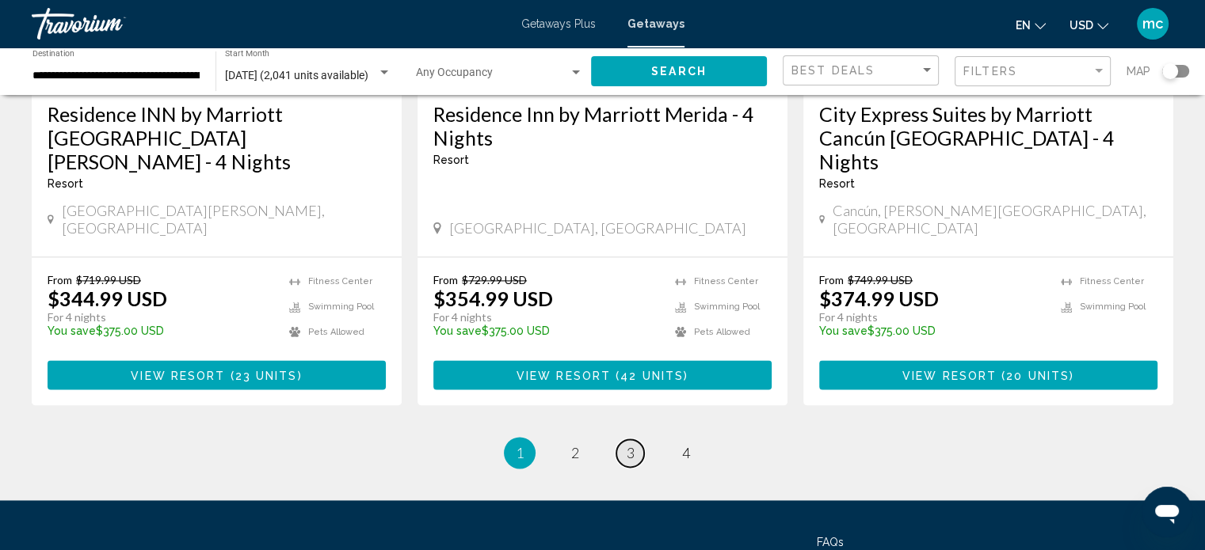
click at [630, 444] on span "3" at bounding box center [630, 452] width 8 height 17
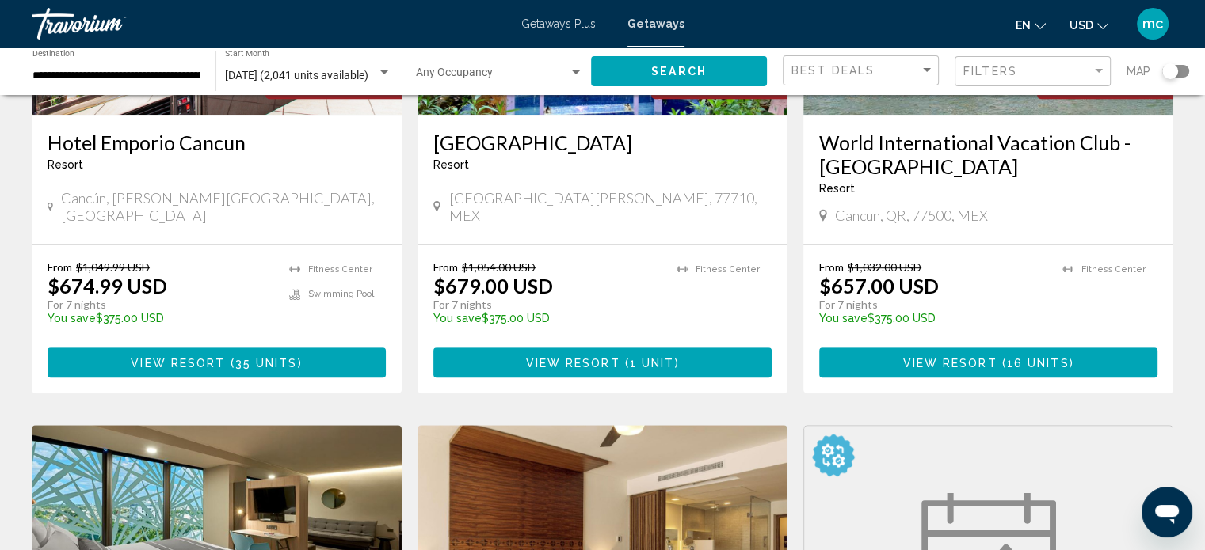
scroll to position [190, 0]
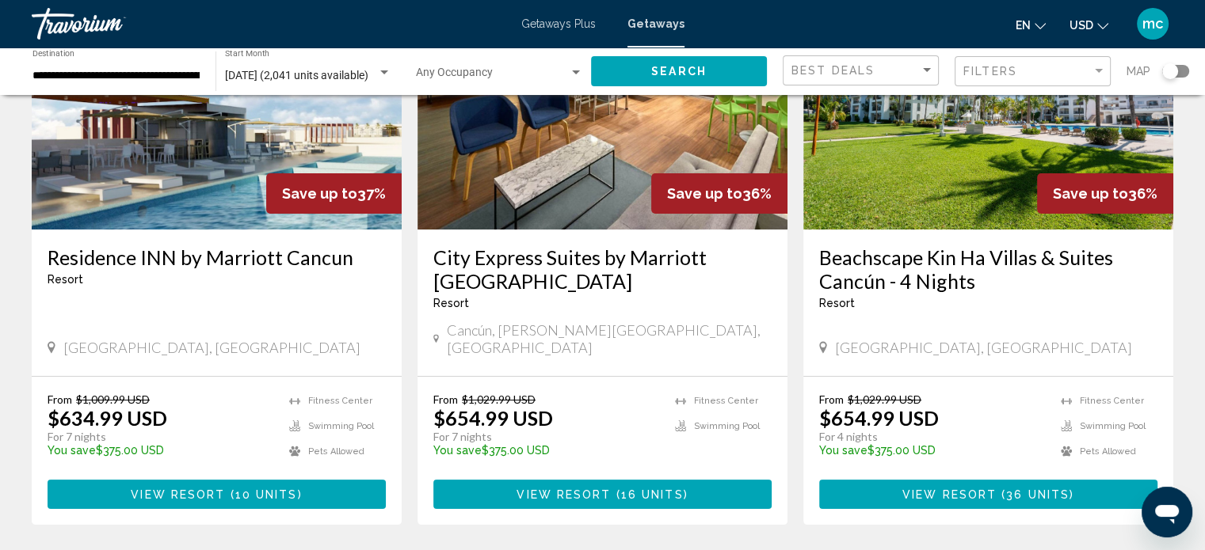
click at [190, 172] on img "Main content" at bounding box center [217, 102] width 370 height 253
